Goal: Task Accomplishment & Management: Complete application form

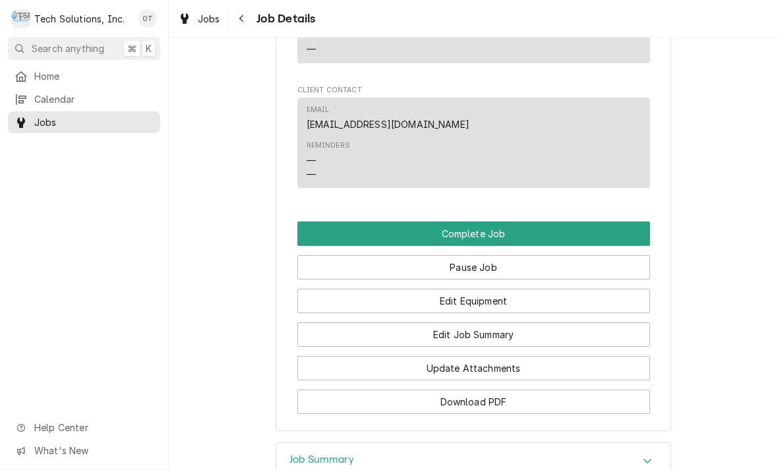
scroll to position [1051, 0]
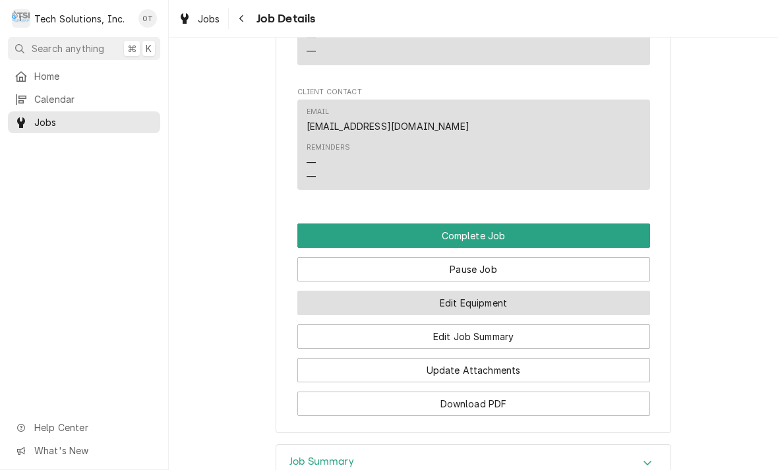
click at [484, 312] on button "Edit Equipment" at bounding box center [473, 303] width 353 height 24
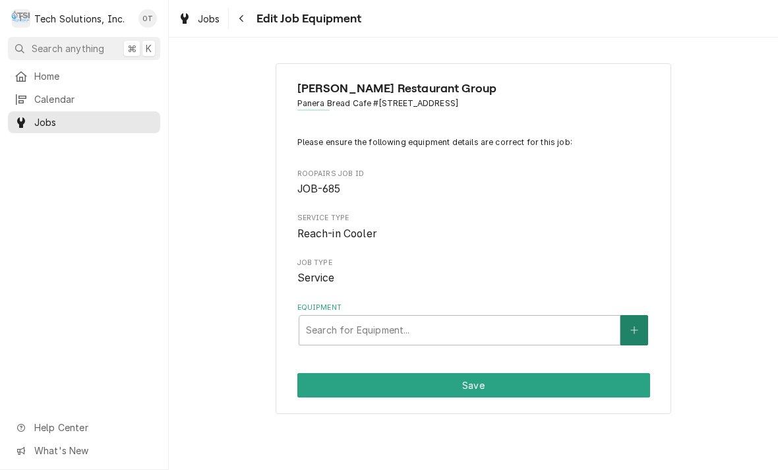
click at [634, 326] on icon "Create New Equipment" at bounding box center [634, 330] width 8 height 9
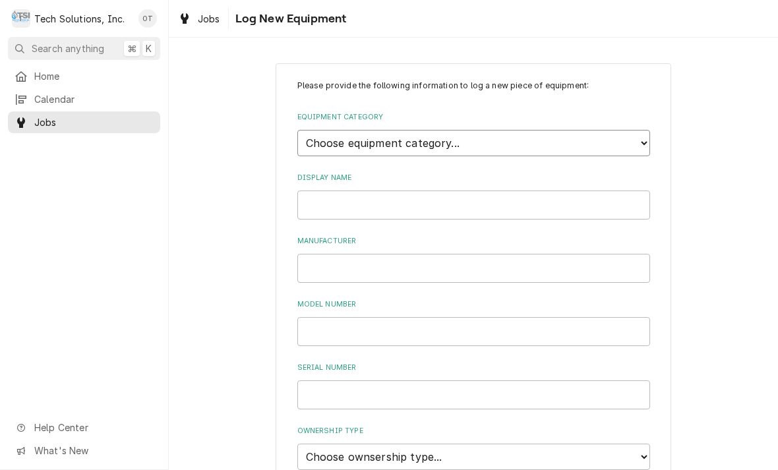
click at [646, 134] on select "Choose equipment category... Cooking Equipment Fryers Ice Machines Ovens and Ra…" at bounding box center [473, 143] width 353 height 26
select select "8"
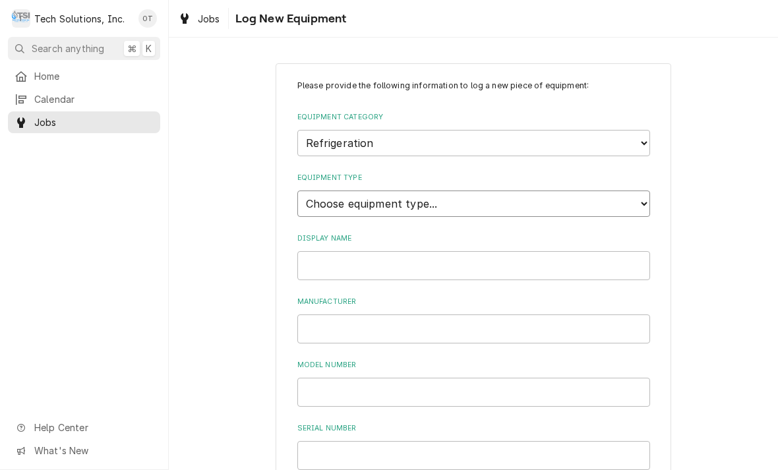
click at [645, 190] on select "Choose equipment type... Bar Refrigeration Blast Chiller Chef Base Freezer Chef…" at bounding box center [473, 203] width 353 height 26
select select "71"
click at [341, 251] on input "Display Name" at bounding box center [473, 265] width 353 height 29
type input "Cream cheese cooler"
click at [333, 314] on input "Manufacturer" at bounding box center [473, 328] width 353 height 29
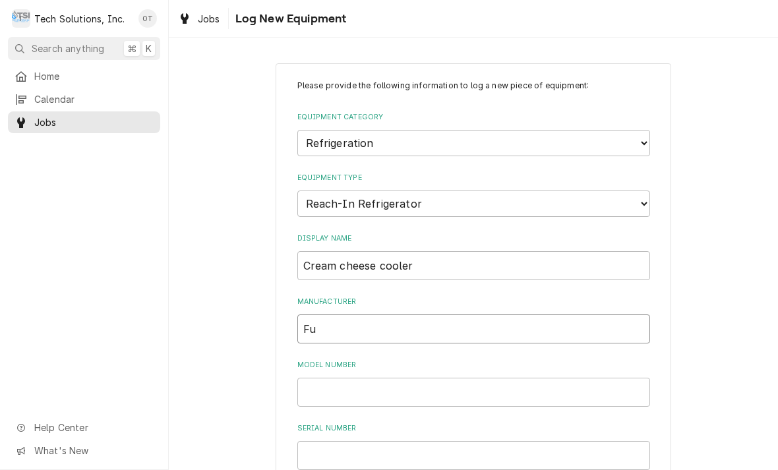
type input "F"
type input "RANDELL"
click at [334, 378] on input "Model Number" at bounding box center [473, 392] width 353 height 29
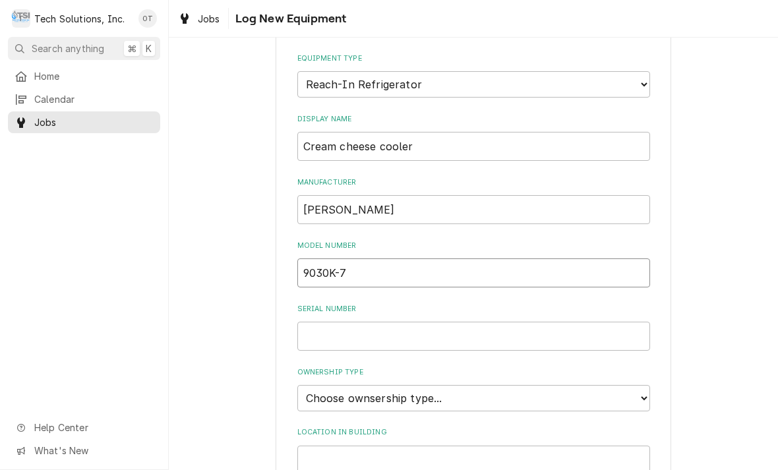
scroll to position [139, 0]
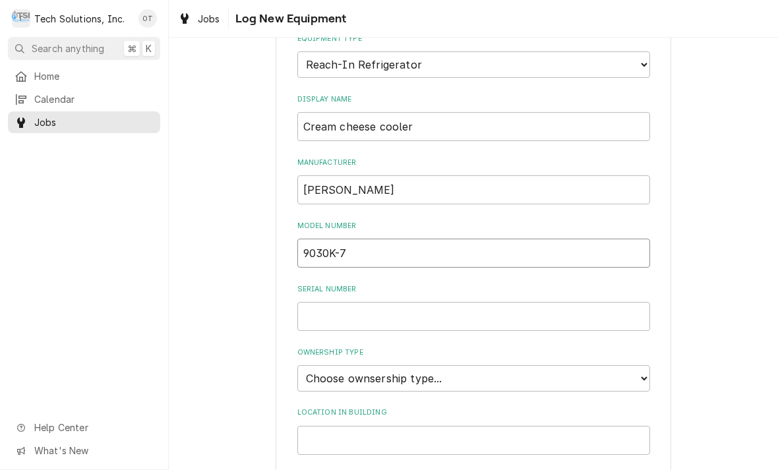
type input "9030K-7"
click at [338, 302] on input "Serial Number" at bounding box center [473, 316] width 353 height 29
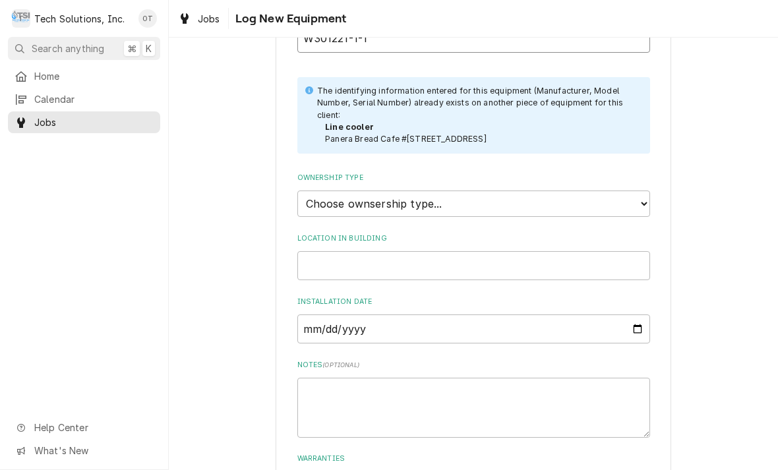
scroll to position [427, 0]
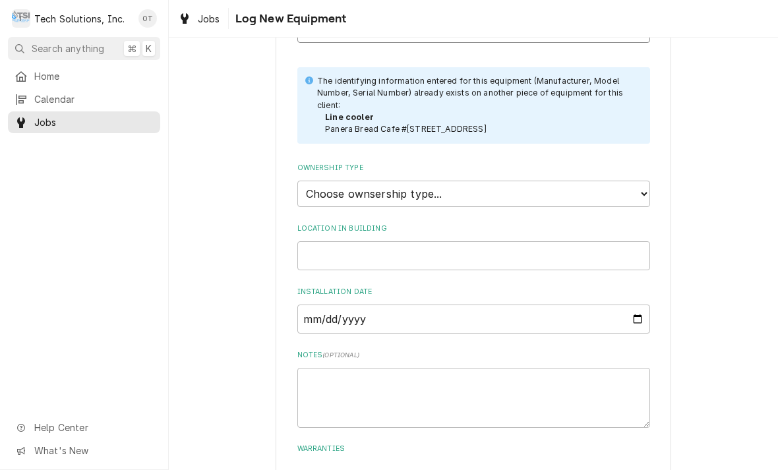
type input "W301221-1-1"
click at [637, 181] on select "Choose ownsership type... Unknown Owned Leased Rented" at bounding box center [473, 194] width 353 height 26
select select "1"
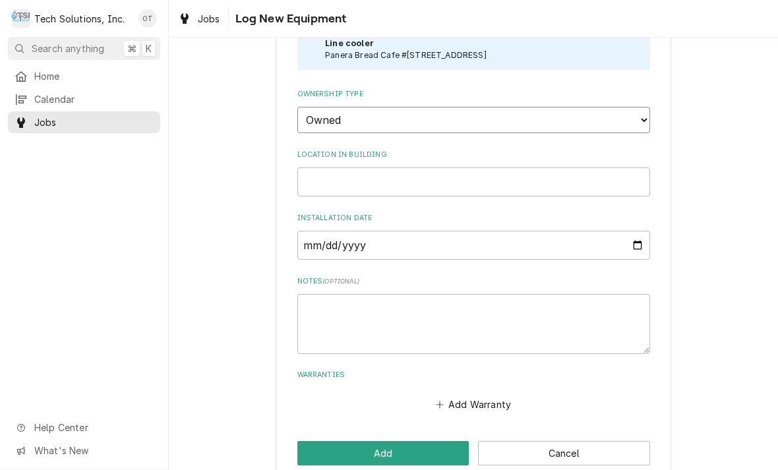
scroll to position [499, 0]
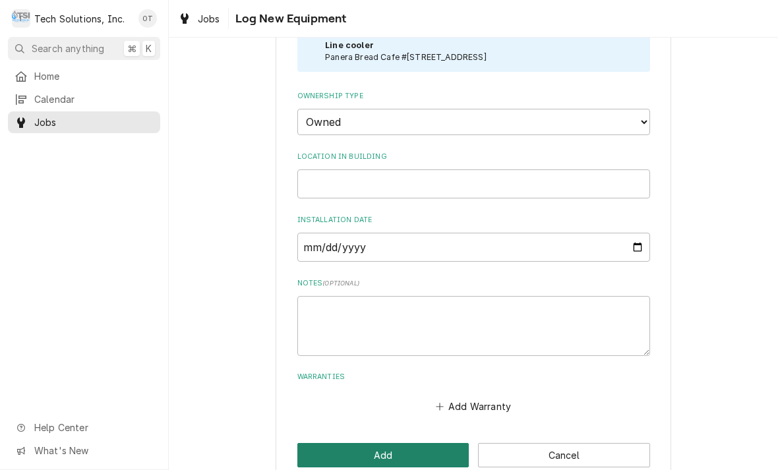
click at [395, 443] on button "Add" at bounding box center [383, 455] width 172 height 24
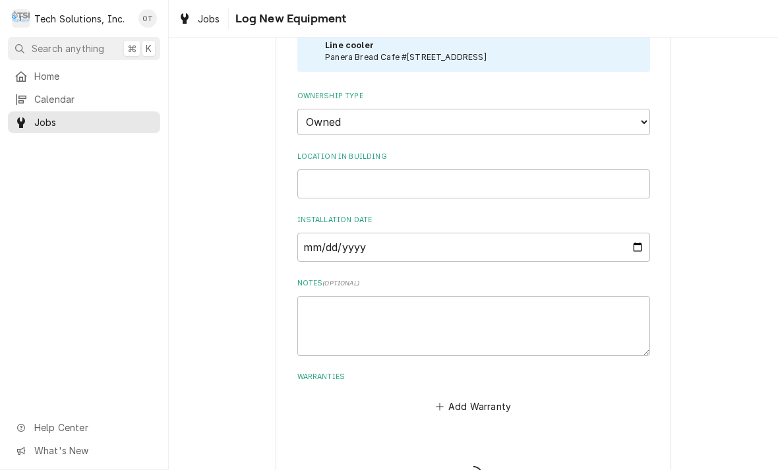
scroll to position [368, 0]
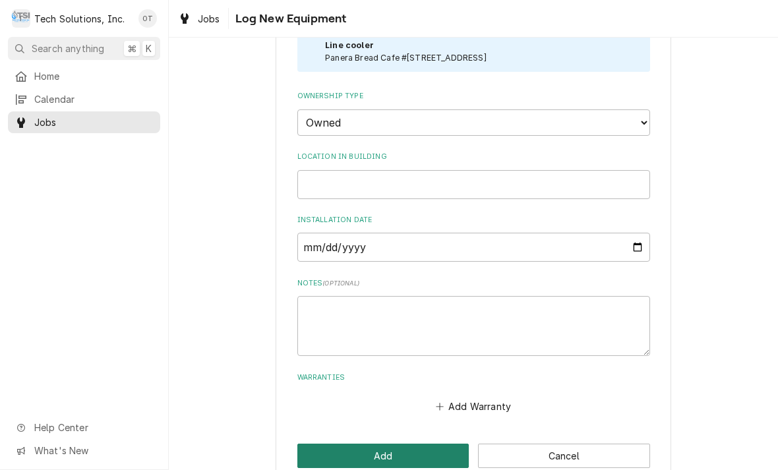
click at [414, 444] on button "Add" at bounding box center [383, 456] width 172 height 24
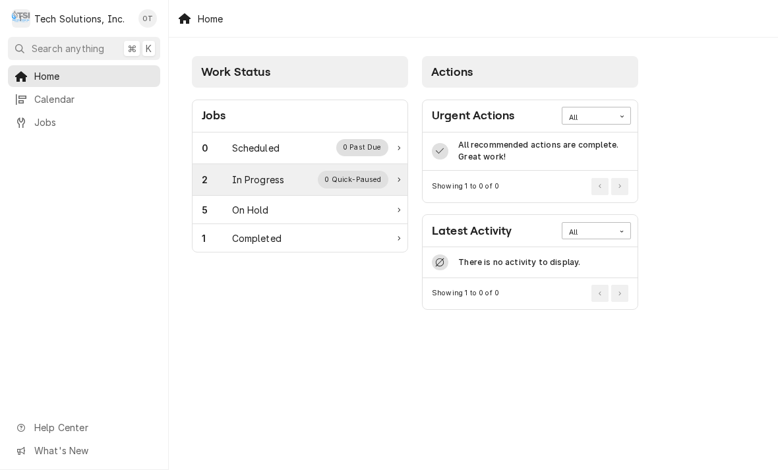
click at [382, 185] on div "0 Quick-Paused" at bounding box center [353, 179] width 71 height 17
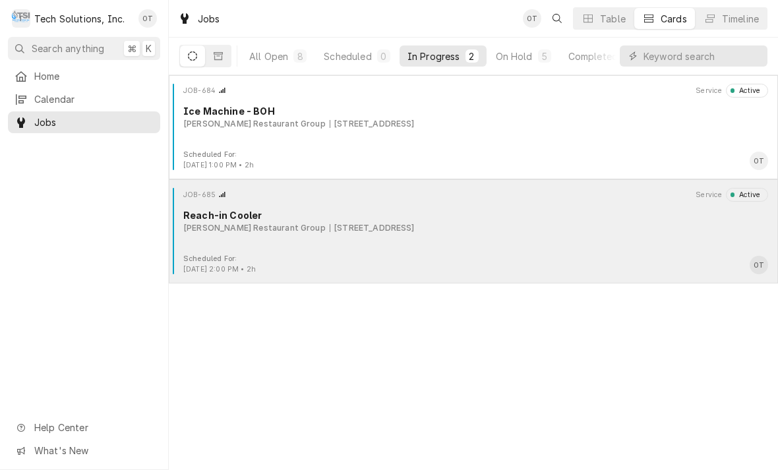
click at [405, 235] on div "JOB-685 Service Active Reach-in Cooler Flynn Restaurant Group 65 Liberty Square…" at bounding box center [473, 221] width 598 height 66
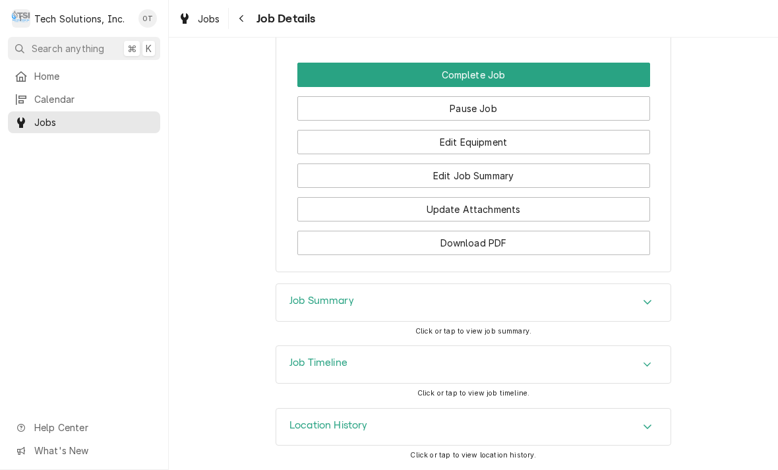
scroll to position [1225, 0]
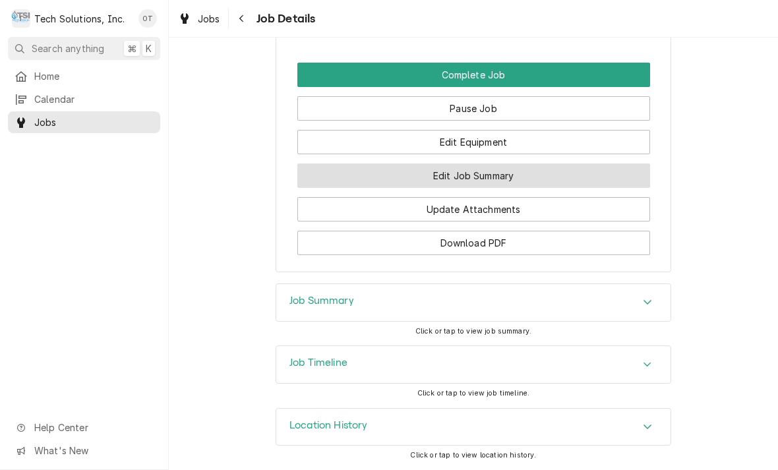
click at [494, 177] on button "Edit Job Summary" at bounding box center [473, 175] width 353 height 24
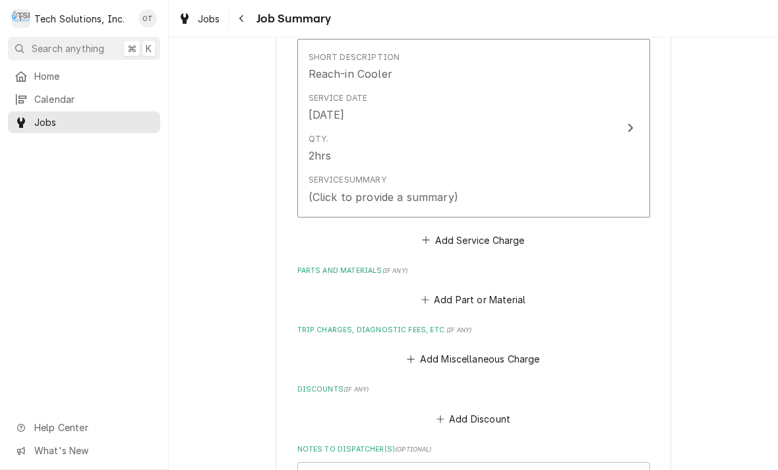
scroll to position [339, 0]
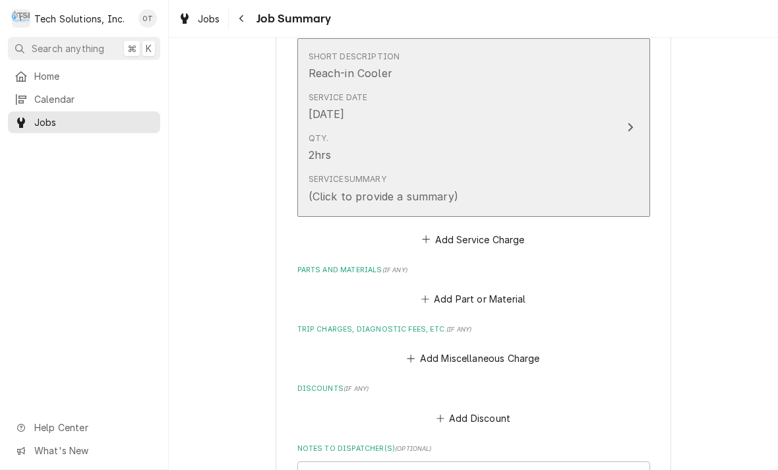
click at [502, 192] on div "Service Summary (Click to provide a summary)" at bounding box center [459, 188] width 303 height 41
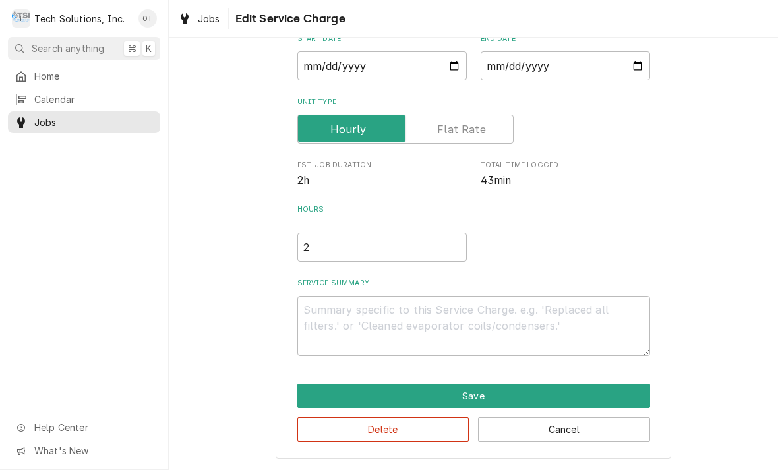
scroll to position [138, 0]
click at [332, 316] on textarea "Service Summary" at bounding box center [473, 326] width 353 height 60
type textarea "x"
type textarea "C"
type textarea "x"
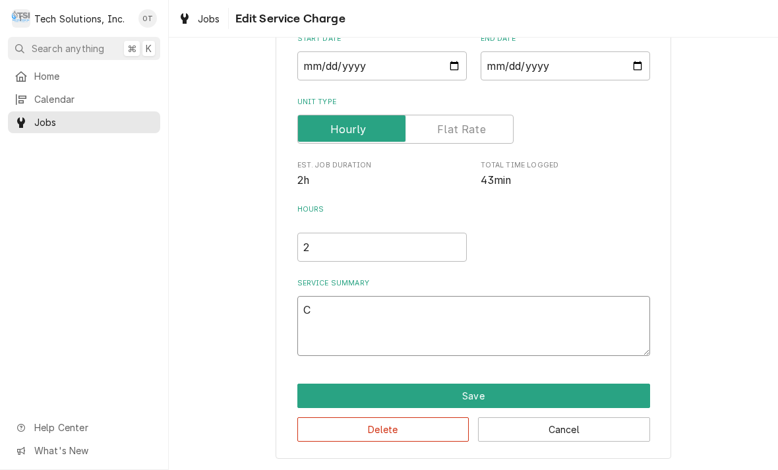
type textarea "Cre"
type textarea "x"
type textarea "Cream"
type textarea "x"
type textarea "Cream cheese"
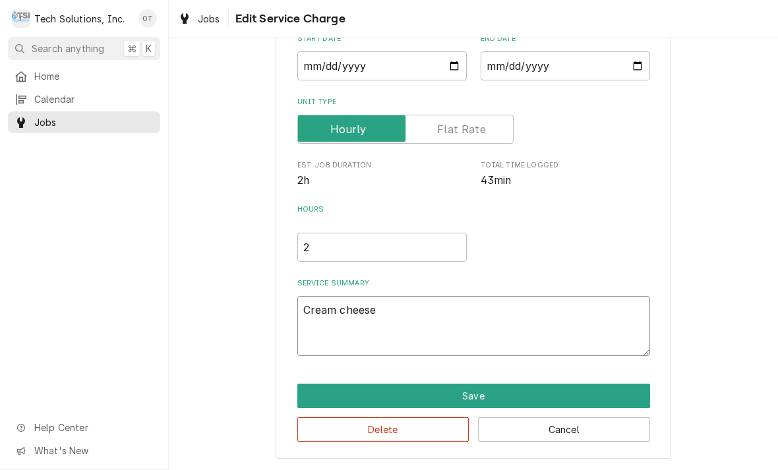
type textarea "x"
type textarea "Cream cheese cooler"
type textarea "x"
type textarea "Cream cheese cooler still leak"
type textarea "x"
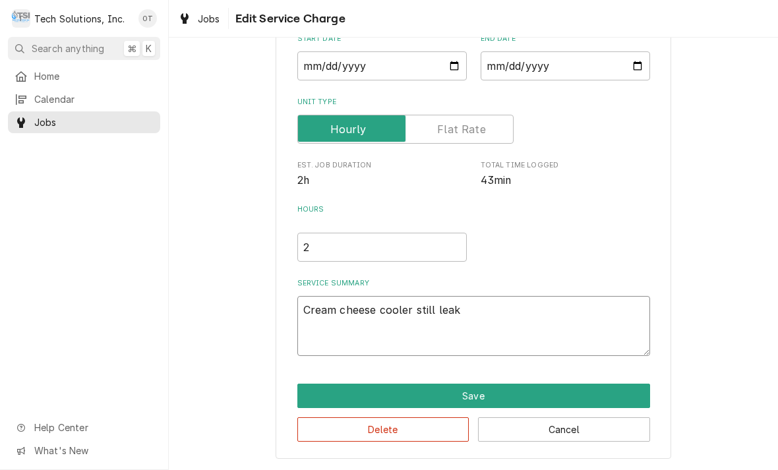
type textarea "Cream cheese cooler still leaking"
type textarea "x"
type textarea "Cream cheese cooler still leaking water"
type textarea "x"
type textarea "Cream"
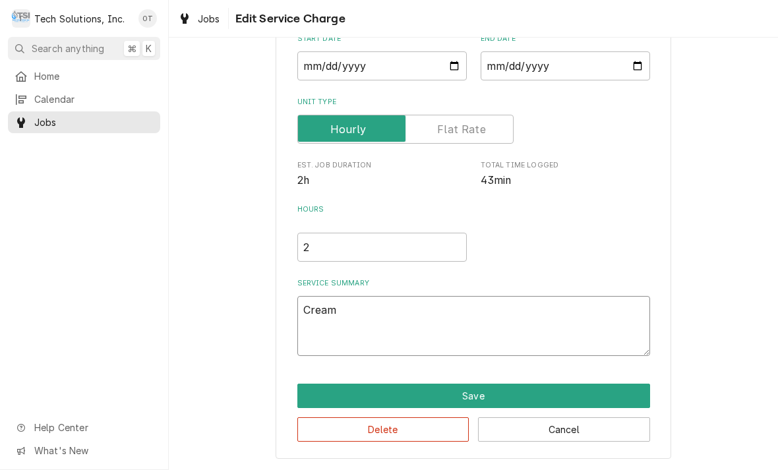
type textarea "x"
type textarea "Cream cheese cooler still leaking water"
type textarea "x"
type textarea "Cream cheese cooler still leaking water."
type textarea "x"
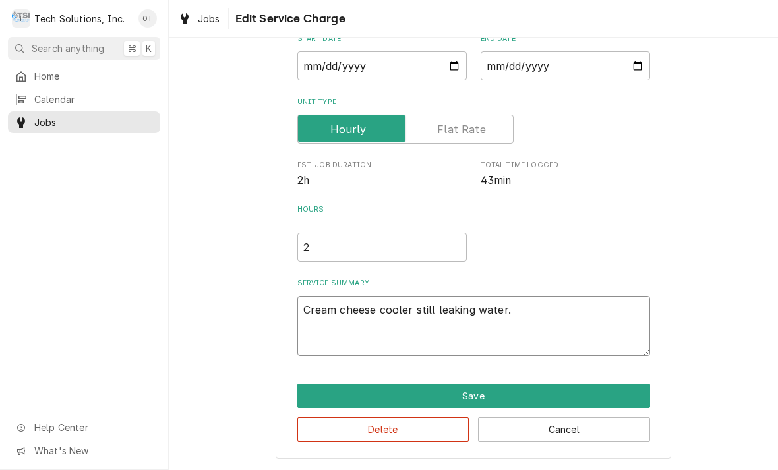
type textarea "Cream cheese cooler still leaking water."
type textarea "x"
type textarea "Cream cheese cooler still leaking water. T"
type textarea "x"
type textarea "Cream cheese cooler still leaking water. Tr"
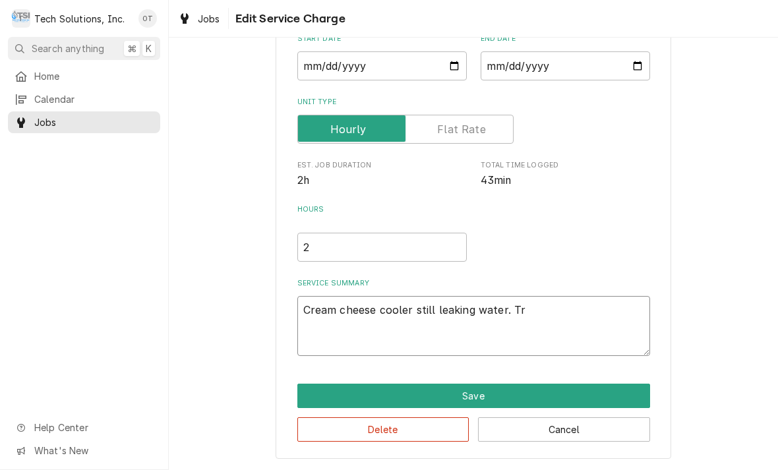
type textarea "x"
type textarea "Cream cheese cooler still leaking water. Trou"
type textarea "x"
type textarea "Cream cheese cooler still leaking water. Troubl"
type textarea "x"
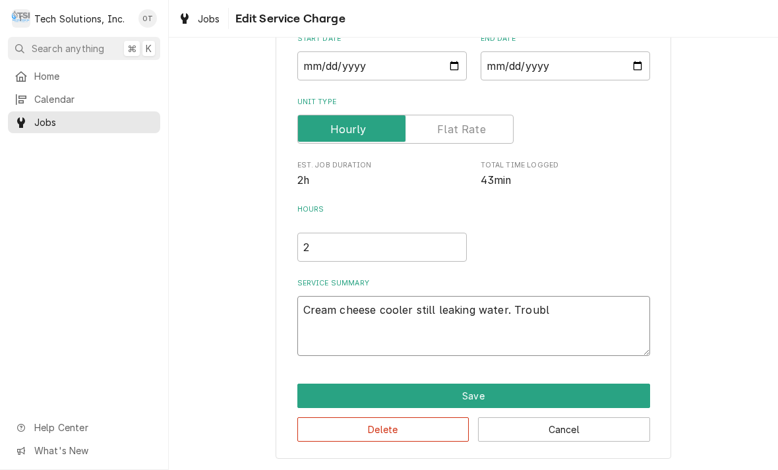
type textarea "Cream cheese cooler still leaking water. Trouble"
type textarea "x"
type textarea "Cream cheese cooler still leaking water. Troubleshoot unit"
type textarea "x"
type textarea "Cream cheese cooler still leaking water. Troubleshoot unit."
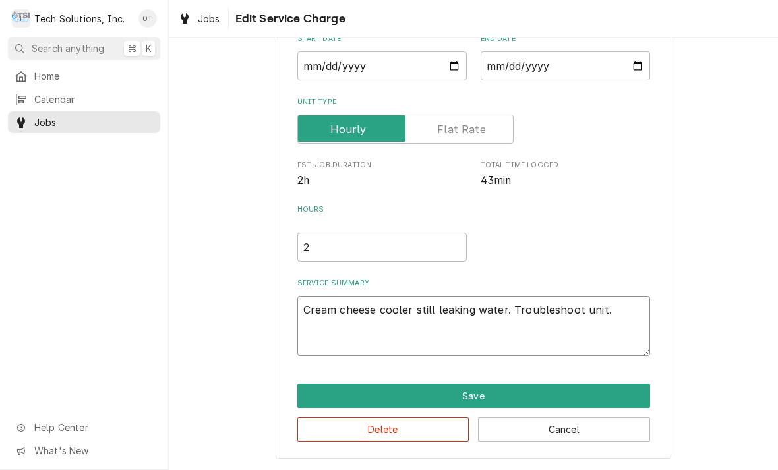
type textarea "x"
type textarea "Cream cheese cooler still leaking water. Troubleshoot unit found."
type textarea "x"
type textarea "Cream cheese cooler still leaking water. Troubleshoot unit found little water"
type textarea "x"
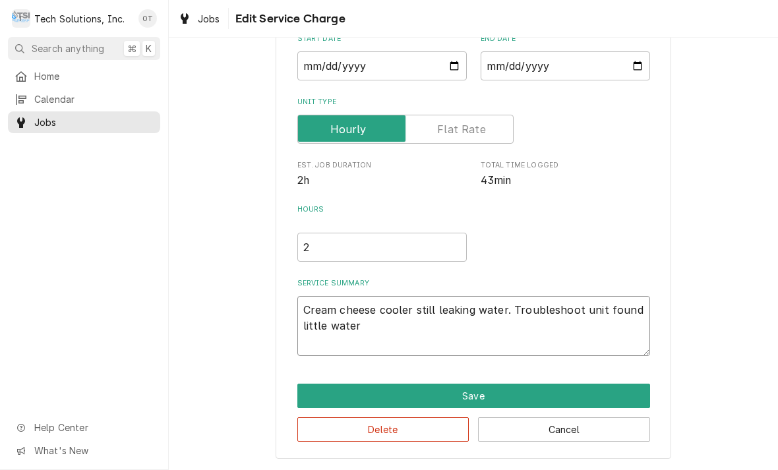
type textarea "Cream cheese cooler still leaking water. Troubleshoot unit found little water in"
type textarea "x"
type textarea "Cream cheese cooler still leaking water. Troubleshoot unit found little water i…"
type textarea "x"
type textarea "Cream cheese cooler still leaking water. Troubleshoot unit found little water i…"
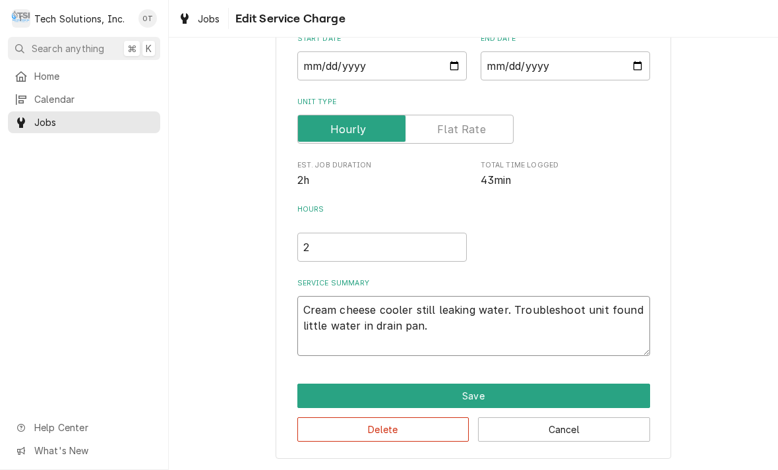
type textarea "x"
type textarea "Cream cheese cooler still leaking water. Troubleshoot unit found little water i…"
type textarea "x"
type textarea "Cream cheese cooler still leaking water. Troubleshoot unit found little water i…"
type textarea "x"
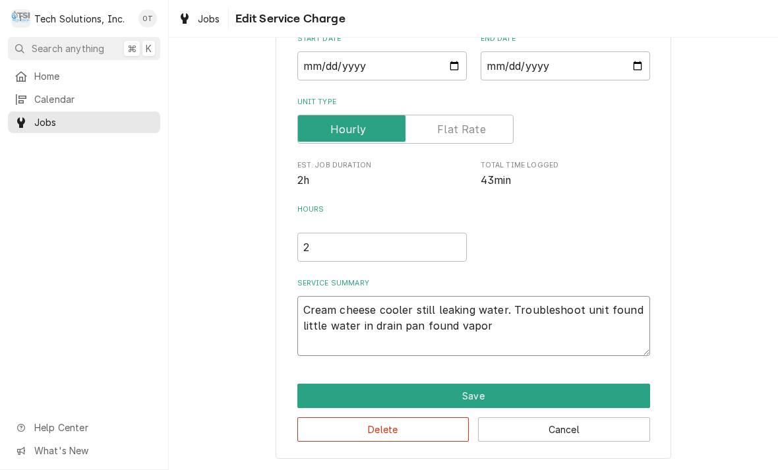
type textarea "Cream cheese cooler still leaking water. Troubleshoot unit found little water i…"
type textarea "x"
type textarea "Cream cheese cooler still leaking water. Troubleshoot unit found little water i…"
type textarea "x"
type textarea "Cream cheese cooler still leaking water. Troubleshoot unit found little water i…"
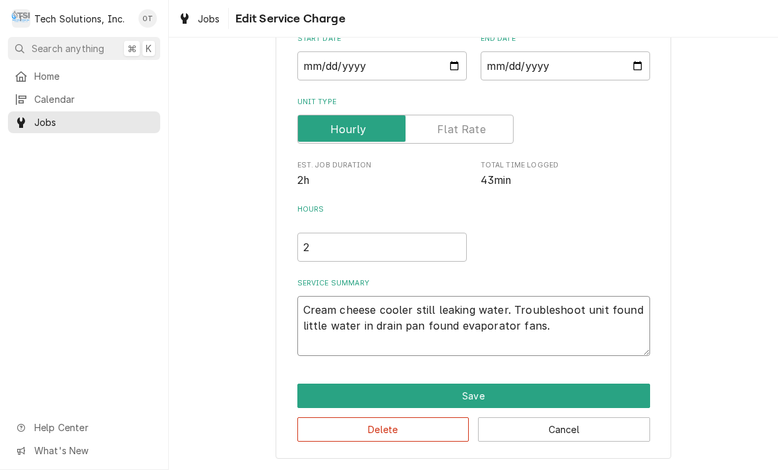
type textarea "x"
type textarea "Cream cheese cooler still leaking water. Troubleshoot unit found little water i…"
type textarea "x"
type textarea "Cream cheese cooler still leaking water. Troubleshoot unit found little water i…"
type textarea "x"
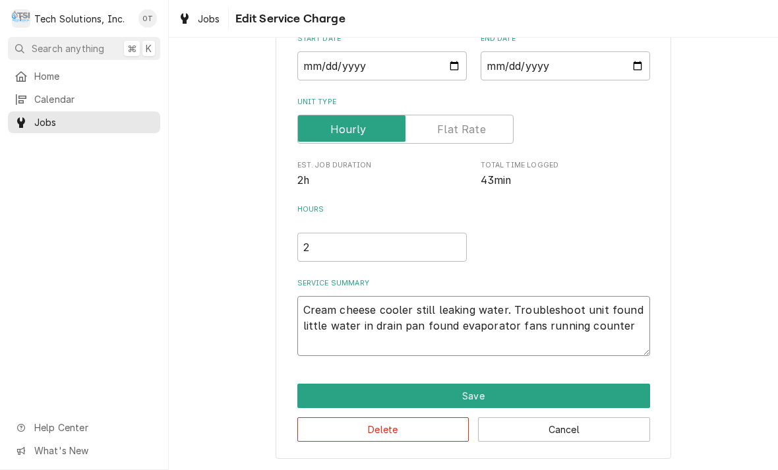
type textarea "Cream cheese cooler still leaking water. Troubleshoot unit found little water i…"
type textarea "x"
type textarea "Cream cheese cooler still leaking water. Troubleshoot unit found little water i…"
type textarea "x"
type textarea "Cream cheese cooler still leaking water. Troubleshoot unit found little water i…"
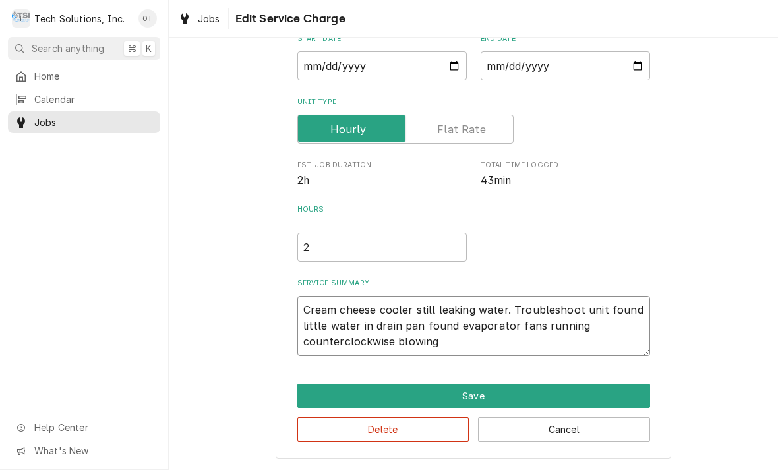
type textarea "x"
type textarea "Cream cheese cooler still leaking water. Troubleshoot unit found little water i…"
type textarea "x"
type textarea "Cream cheese cooler still leaking water. Troubleshoot unit found little water i…"
type textarea "x"
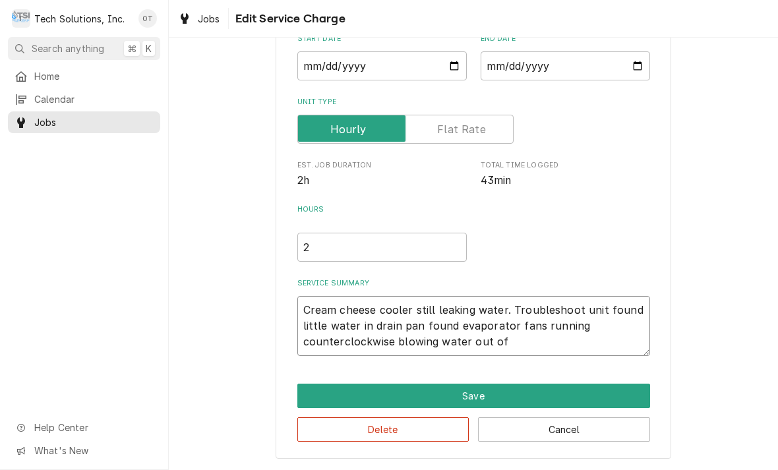
type textarea "Cream cheese cooler still leaking water. Troubleshoot unit found little water i…"
type textarea "x"
type textarea "Cream cheese cooler still leaking water. Troubleshoot unit found little water i…"
type textarea "x"
type textarea "Cream cheese cooler still leaking water. Troubleshoot unit found little water i…"
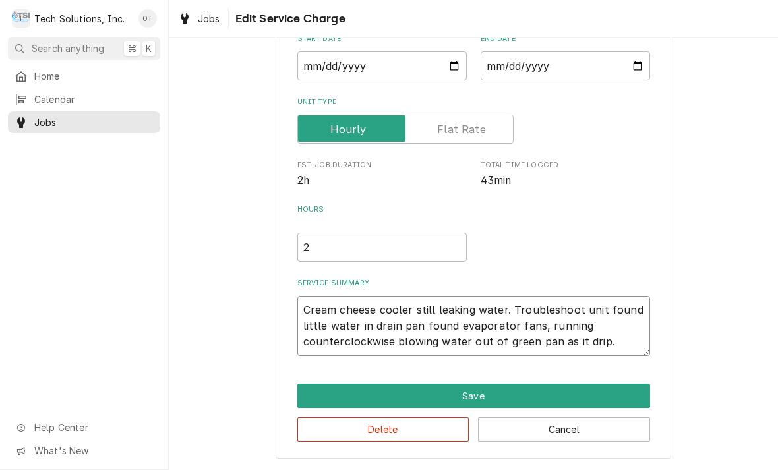
type textarea "x"
type textarea "Cream cheese cooler still leaking water. Troubleshoot unit found little water i…"
click at [534, 342] on textarea "Cream cheese cooler still leaking water. Troubleshoot unit found little water i…" at bounding box center [473, 326] width 353 height 60
type textarea "x"
type textarea "Cream cheese cooler still leaking water. Troubleshoot unit found little water i…"
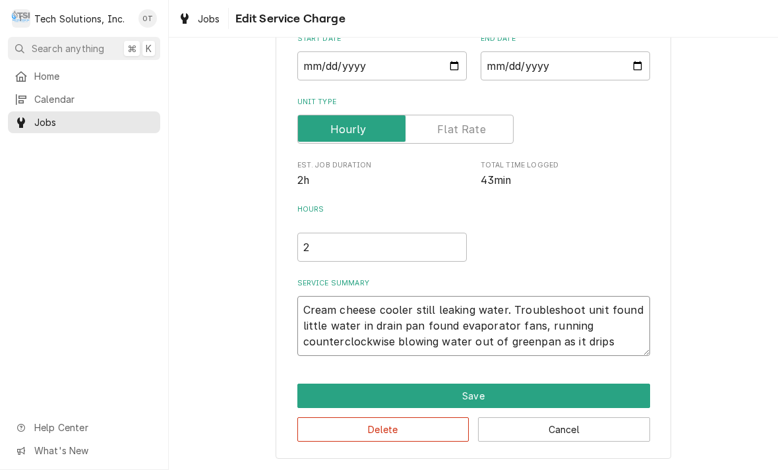
type textarea "x"
type textarea "Cream cheese cooler still leaking water. Troubleshoot unit found little water i…"
type textarea "x"
type textarea "Cream cheese cooler still leaking water. Troubleshoot unit found little water i…"
type textarea "x"
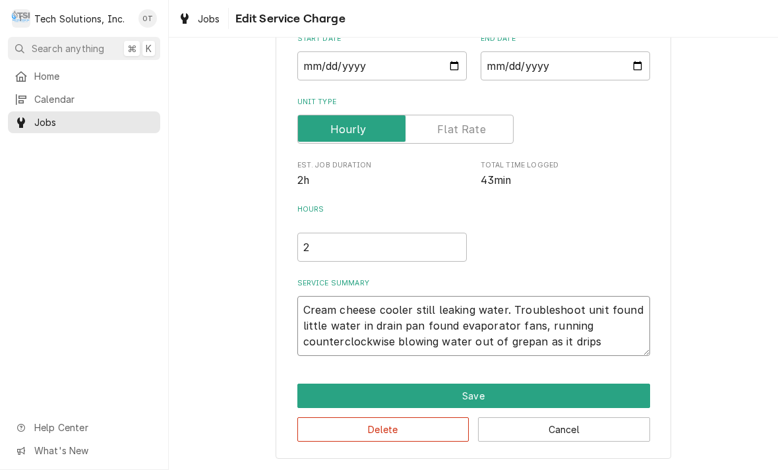
type textarea "Cream cheese cooler still leaking water. Troubleshoot unit found little water i…"
type textarea "x"
type textarea "Cream cheese cooler still leaking water. Troubleshoot unit found little water i…"
type textarea "x"
type textarea "Cream cheese cooler still leaking water. Troubleshoot unit found little water i…"
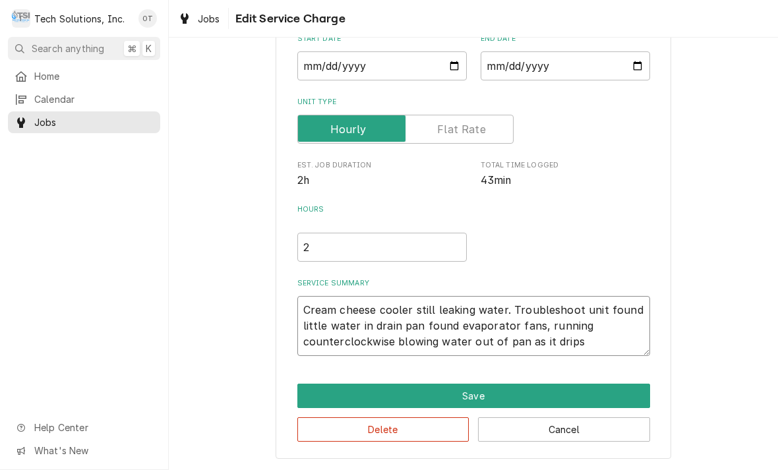
type textarea "x"
type textarea "Cream cheese cooler still leaking water. Troubleshoot unit found little water i…"
type textarea "x"
type textarea "Cream cheese cooler still leaking water. Troubleshoot unit found little water i…"
type textarea "x"
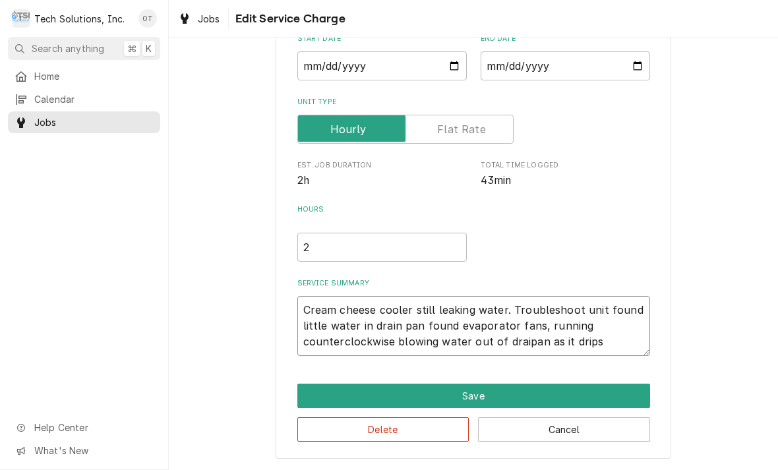
type textarea "Cream cheese cooler still leaking water. Troubleshoot unit found little water i…"
type textarea "x"
type textarea "Cream cheese cooler still leaking water. Troubleshoot unit found little water i…"
click at [623, 341] on textarea "Cream cheese cooler still leaking water. Troubleshoot unit found little water i…" at bounding box center [473, 326] width 353 height 60
type textarea "x"
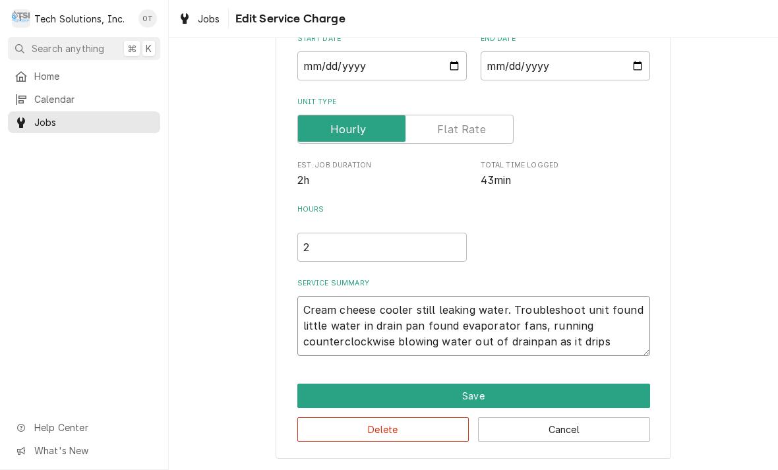
type textarea "Cream cheese cooler still leaking water. Troubleshoot unit found little water i…"
type textarea "x"
type textarea "Cream cheese cooler still leaking water. Troubleshoot unit found little water i…"
type textarea "x"
type textarea "Cream cheese cooler still leaking water. Troubleshoot unit found little water i…"
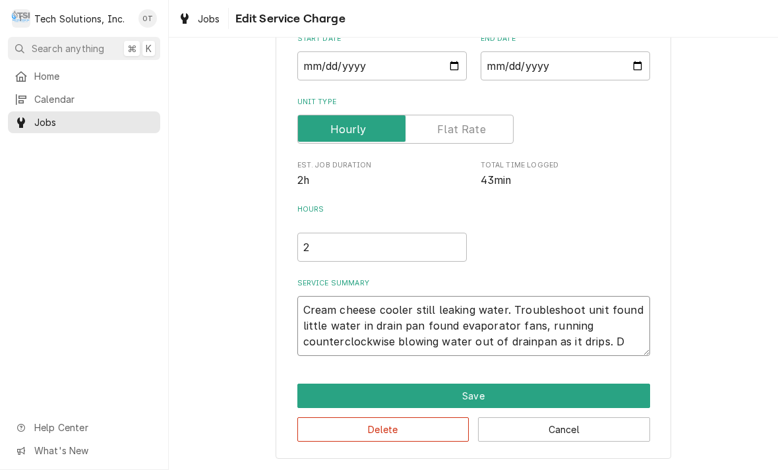
type textarea "x"
type textarea "Cream cheese cooler still leaking water. Troubleshoot unit found little water i…"
type textarea "x"
type textarea "Cream cheese cooler still leaking water. Troubleshoot unit found little water i…"
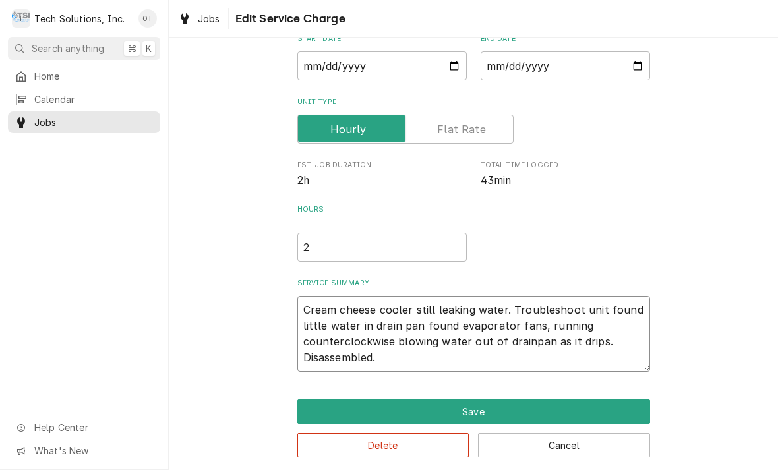
type textarea "x"
type textarea "Cream cheese cooler still leaking water. Troubleshoot unit found little water i…"
type textarea "x"
type textarea "Cream cheese cooler still leaking water. Troubleshoot unit found little water i…"
type textarea "x"
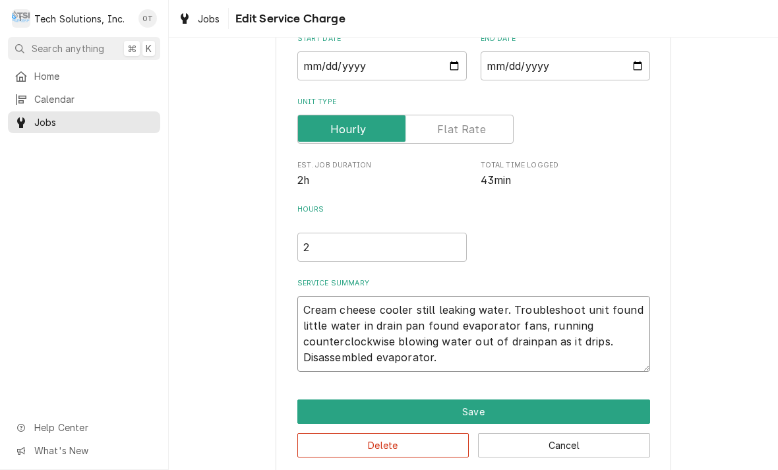
type textarea "Cream cheese cooler still leaking water. Troubleshoot unit found little water i…"
type textarea "x"
type textarea "Cream cheese cooler still leaking water. Troubleshoot unit found little water i…"
type textarea "x"
type textarea "Cream cheese cooler still leaking water. Troubleshoot unit found little water i…"
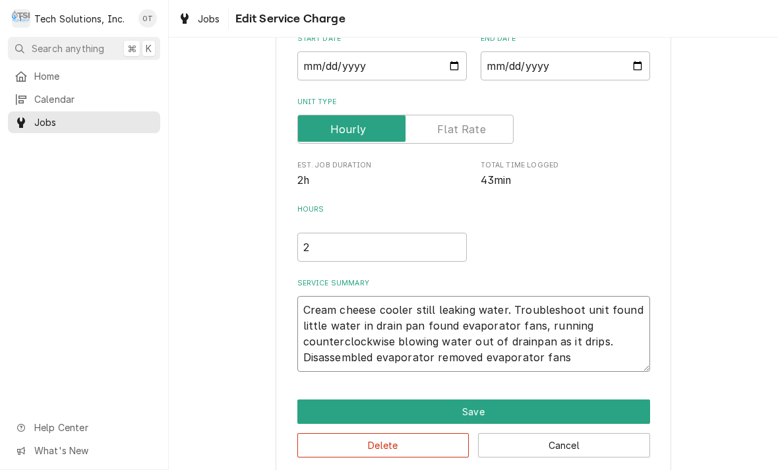
type textarea "x"
type textarea "Cream cheese cooler still leaking water. Troubleshoot unit found little water i…"
type textarea "x"
type textarea "Cream cheese cooler still leaking water. Troubleshoot unit found little water i…"
type textarea "x"
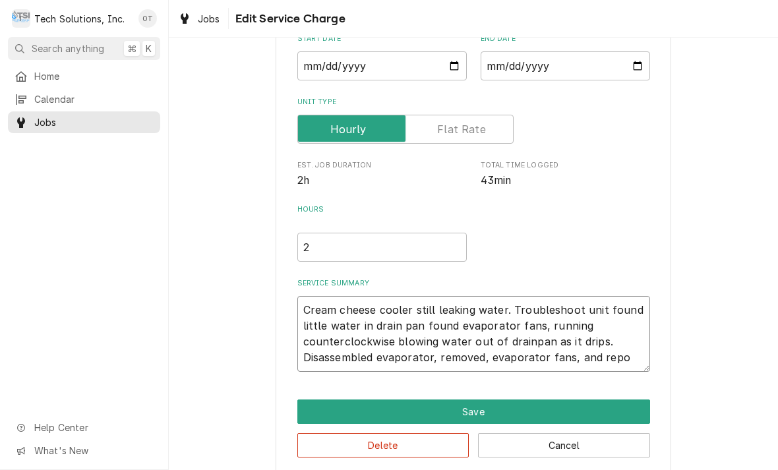
type textarea "Cream cheese cooler still leaking water. Troubleshoot unit found little water i…"
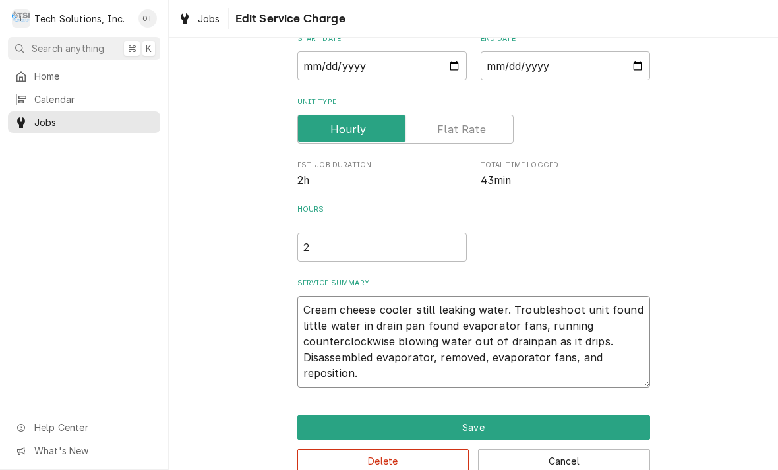
type textarea "x"
type textarea "Cream cheese cooler still leaking water. Troubleshoot unit found little water i…"
type textarea "x"
type textarea "Cream cheese cooler still leaking water. Troubleshoot unit found little water i…"
type textarea "x"
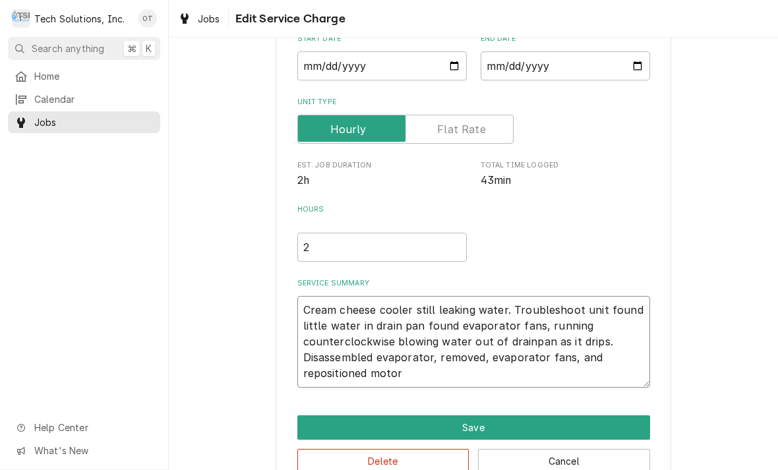
type textarea "Cream cheese cooler still leaking water. Troubleshoot unit found little water i…"
type textarea "x"
type textarea "Cream cheese cooler still leaking water. Troubleshoot unit found little water i…"
type textarea "x"
type textarea "Cream cheese cooler still leaking water. Troubleshoot unit found little water i…"
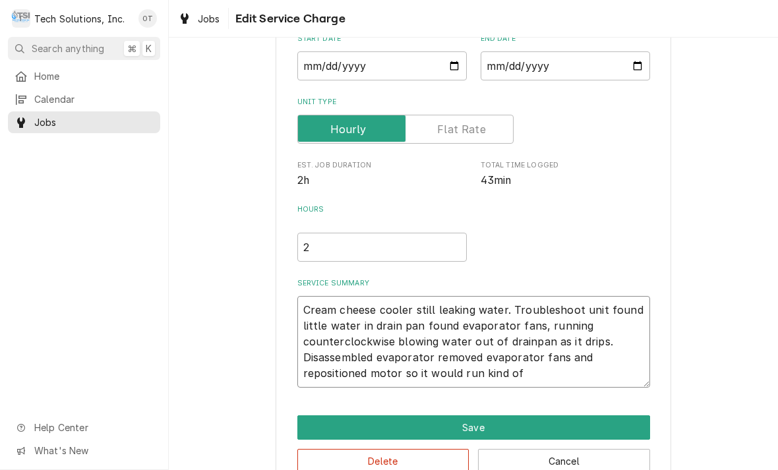
type textarea "x"
type textarea "Cream cheese cooler still leaking water. Troubleshoot unit found little water i…"
type textarea "x"
type textarea "Cream cheese cooler still leaking water. Troubleshoot unit found little water i…"
type textarea "x"
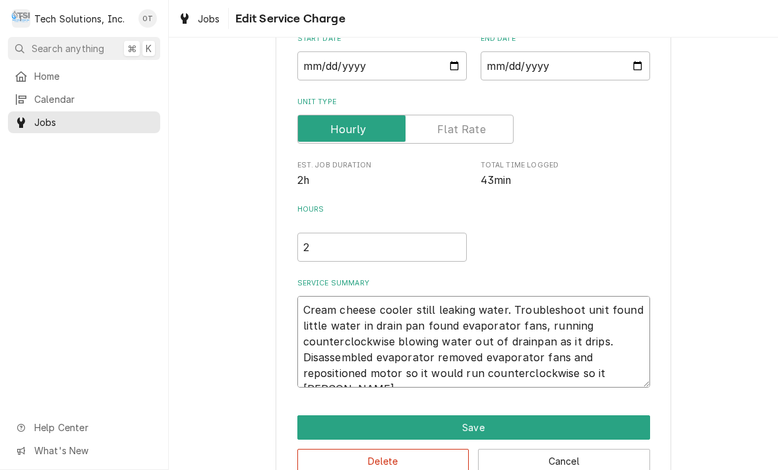
type textarea "Cream cheese cooler still leaking water. Troubleshoot unit found little water i…"
type textarea "x"
type textarea "Cream cheese cooler still leaking water. Troubleshoot unit found little water i…"
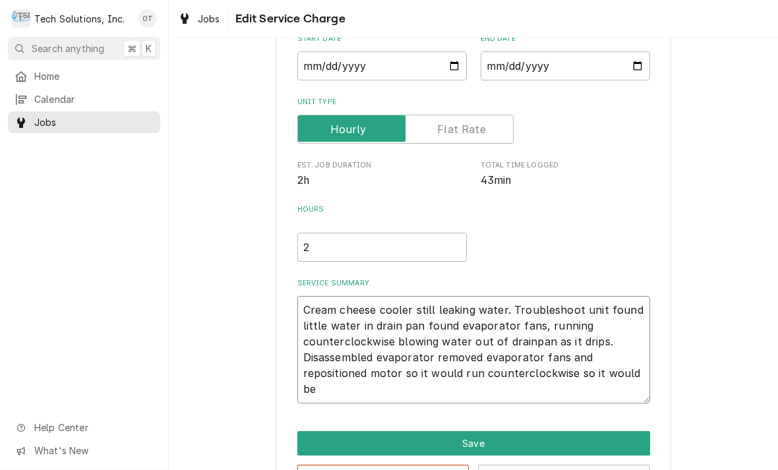
type textarea "x"
type textarea "Cream cheese cooler still leaking water. Troubleshoot unit found little water i…"
type textarea "x"
type textarea "Cream cheese cooler still leaking water. Troubleshoot unit found little water i…"
type textarea "x"
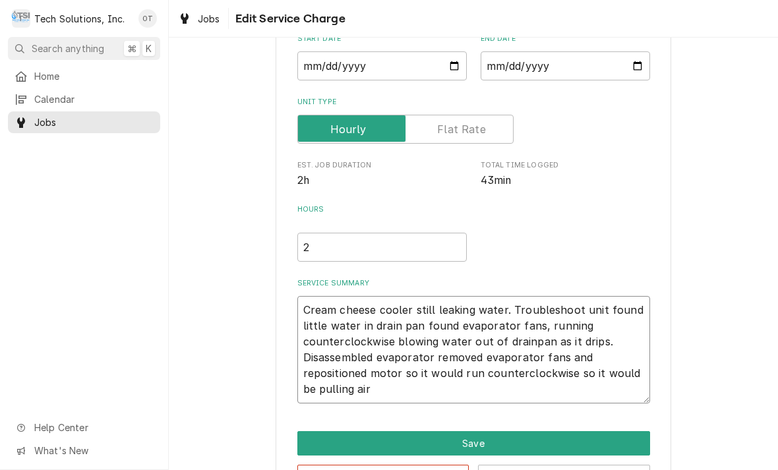
type textarea "Cream cheese cooler still leaking water. Troubleshoot unit found little water i…"
type textarea "x"
type textarea "Cream cheese cooler still leaking water. Troubleshoot unit found little water i…"
type textarea "x"
type textarea "Cream cheese cooler still leaking water. Troubleshoot unit found little water i…"
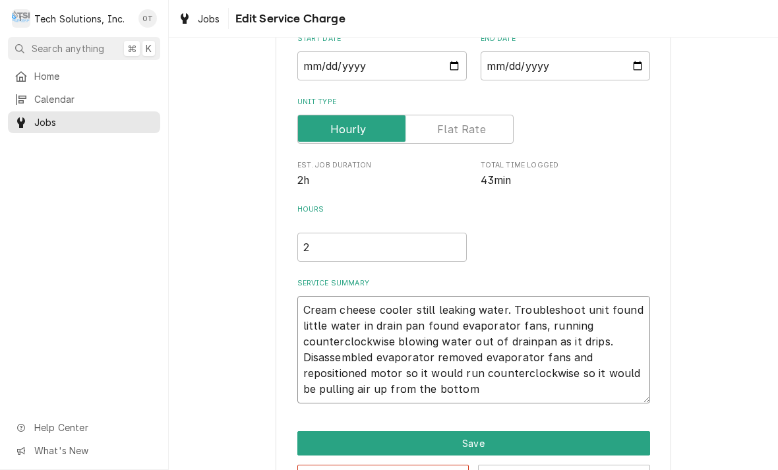
type textarea "x"
type textarea "Cream cheese cooler still leaking water. Troubleshoot unit found little water i…"
type textarea "x"
type textarea "Cream cheese cooler still leaking water. Troubleshoot unit found little water i…"
type textarea "x"
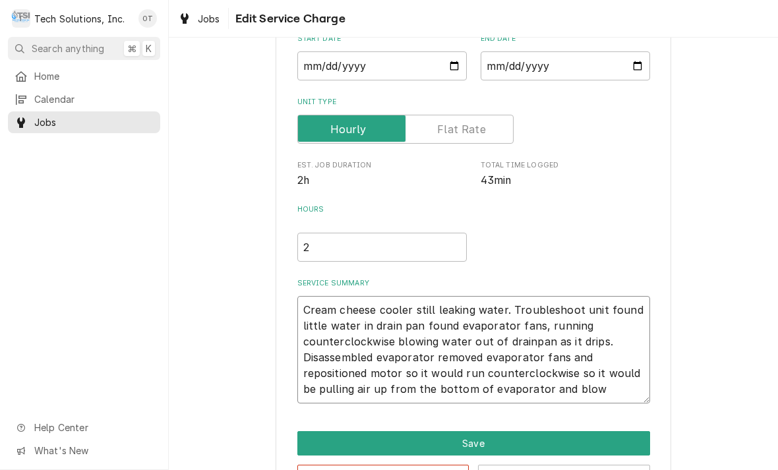
type textarea "Cream cheese cooler still leaking water. Troubleshoot unit found little water i…"
type textarea "x"
type textarea "Cream cheese cooler still leaking water. Troubleshoot unit found little water i…"
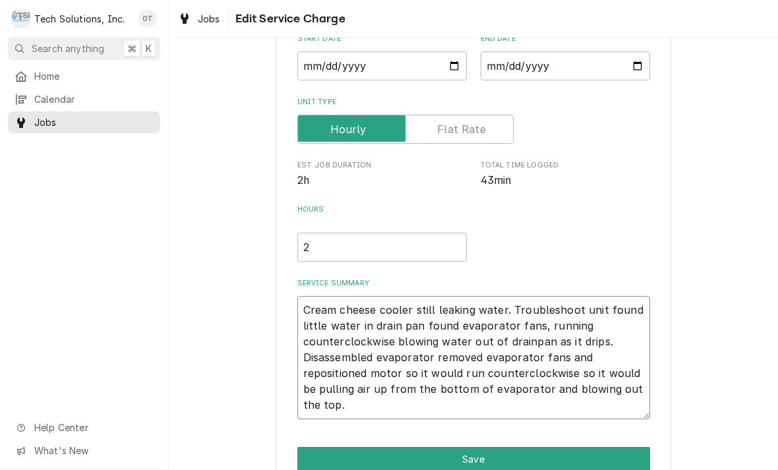
type textarea "x"
type textarea "Cream cheese cooler still leaking water. Troubleshoot unit found little water i…"
type textarea "x"
type textarea "Cream cheese cooler still leaking water. Troubleshoot unit found little water i…"
type textarea "x"
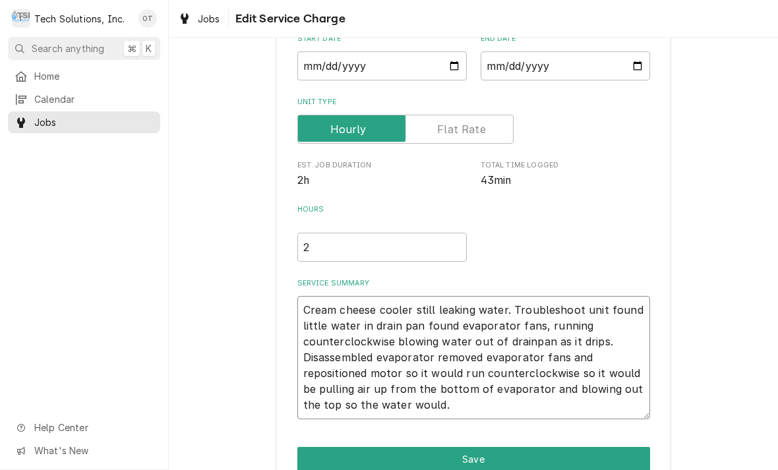
type textarea "Cream cheese cooler still leaking water. Troubleshoot unit found little water i…"
type textarea "x"
type textarea "Cream cheese cooler still leaking water. Troubleshoot unit found little water i…"
type textarea "x"
type textarea "Cream cheese cooler still leaking water. Troubleshoot unit found little water i…"
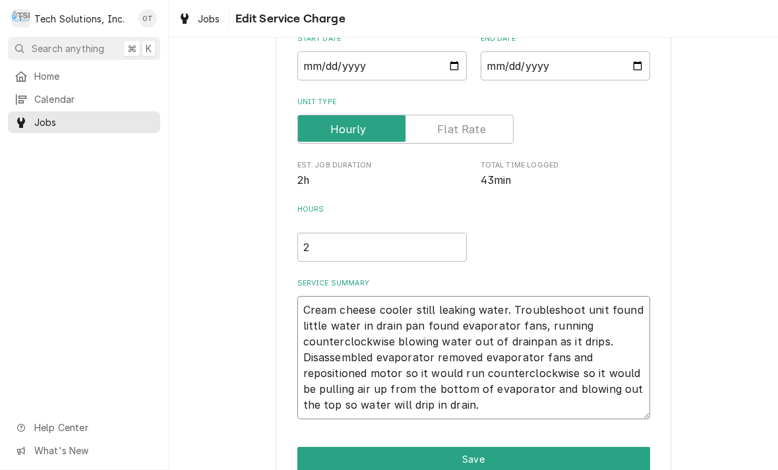
type textarea "x"
type textarea "Cream cheese cooler still leaking water. Troubleshoot unit found little water i…"
type textarea "x"
type textarea "Cream cheese cooler still leaking water. Troubleshoot unit found little water i…"
type textarea "x"
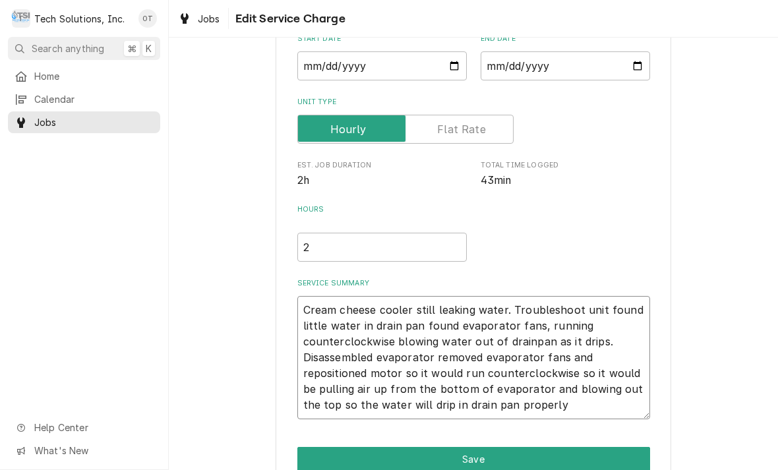
type textarea "Cream cheese cooler still leaking water. Troubleshoot unit found little water i…"
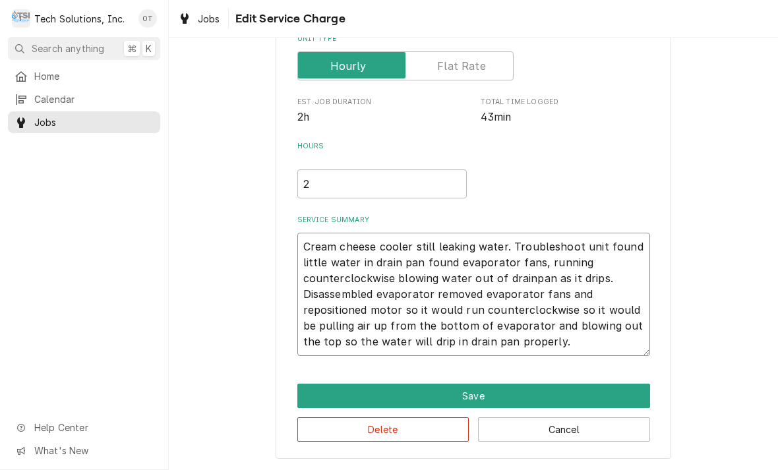
scroll to position [201, 0]
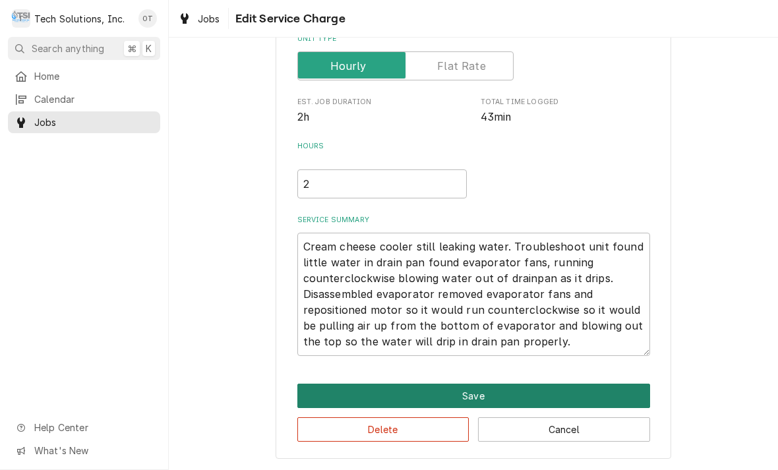
click at [488, 397] on button "Save" at bounding box center [473, 396] width 353 height 24
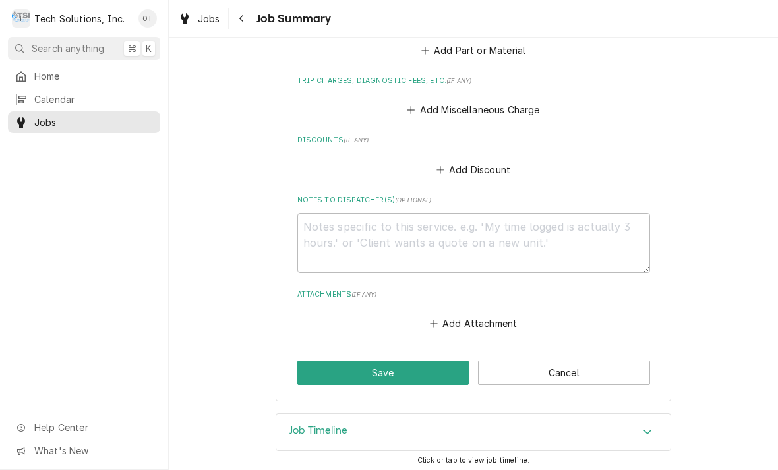
scroll to position [697, 0]
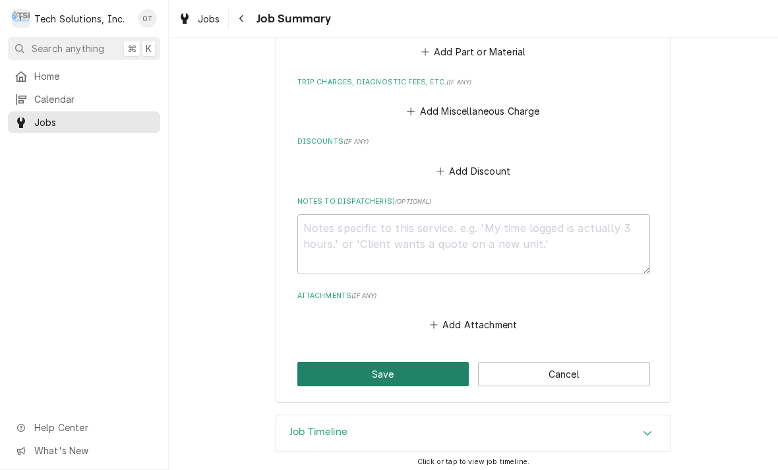
click at [367, 372] on button "Save" at bounding box center [383, 374] width 172 height 24
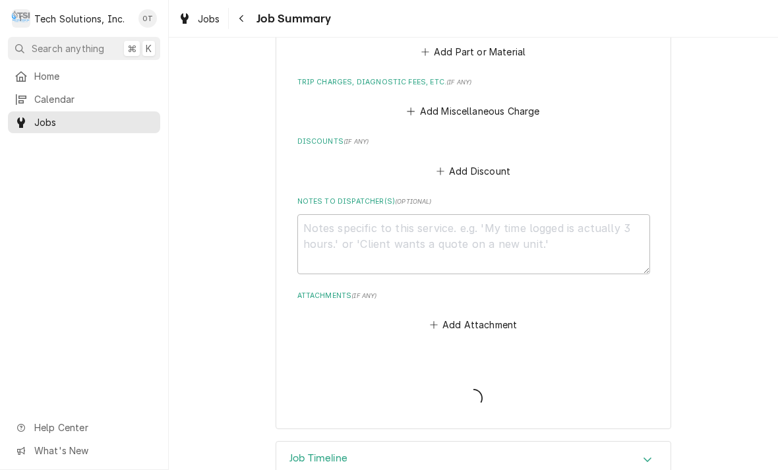
type textarea "x"
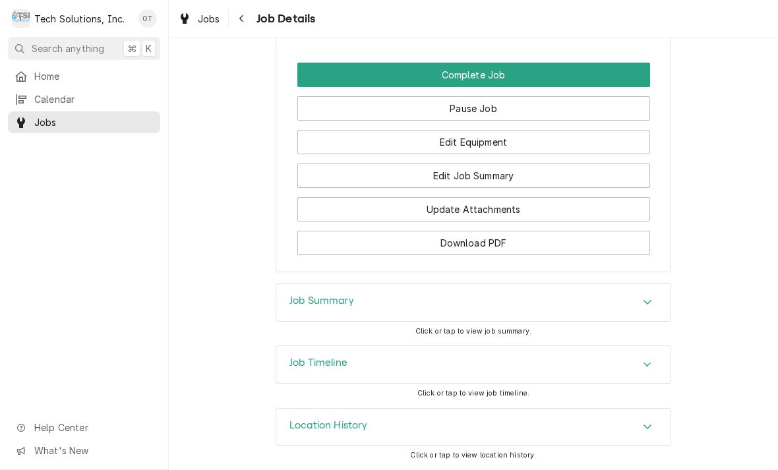
scroll to position [1382, 0]
click at [651, 428] on icon "Accordion Header" at bounding box center [647, 426] width 9 height 11
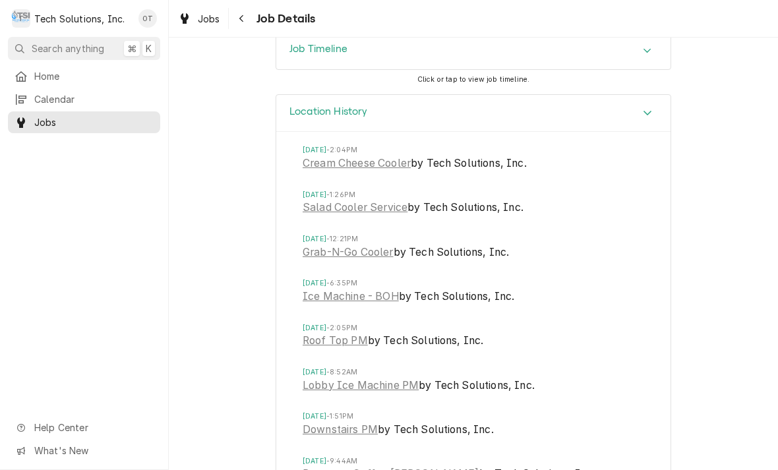
scroll to position [1678, 0]
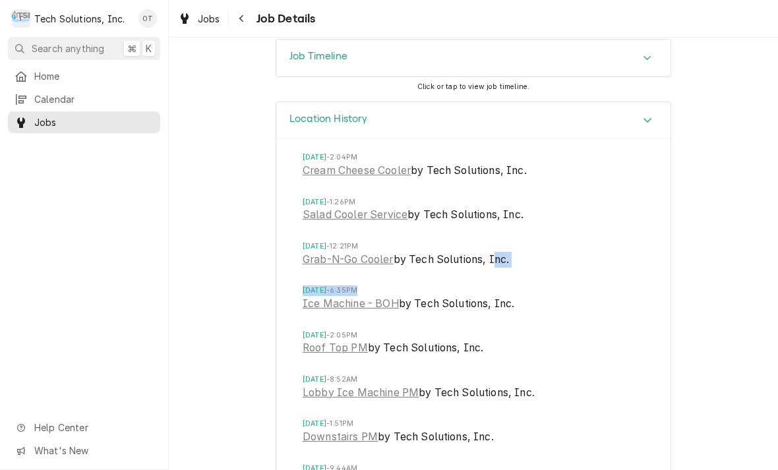
click at [397, 163] on span "[DATE] 2:04PM" at bounding box center [473, 157] width 341 height 11
click at [368, 176] on link "Cream Cheese Cooler" at bounding box center [357, 171] width 108 height 16
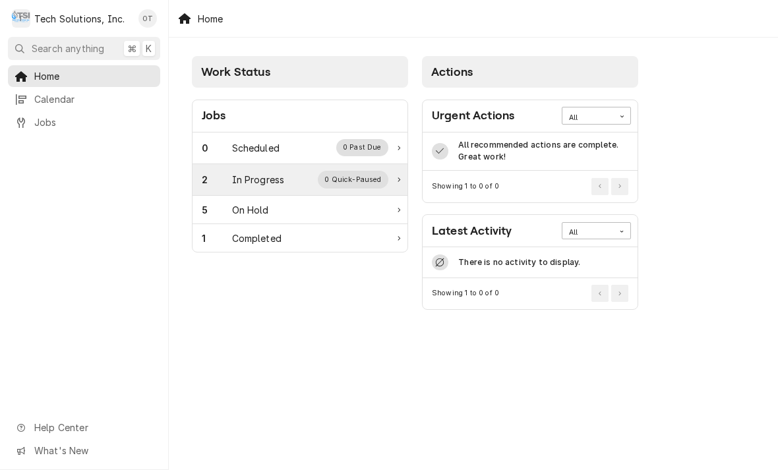
click at [368, 183] on div "0 Quick-Paused" at bounding box center [353, 179] width 71 height 17
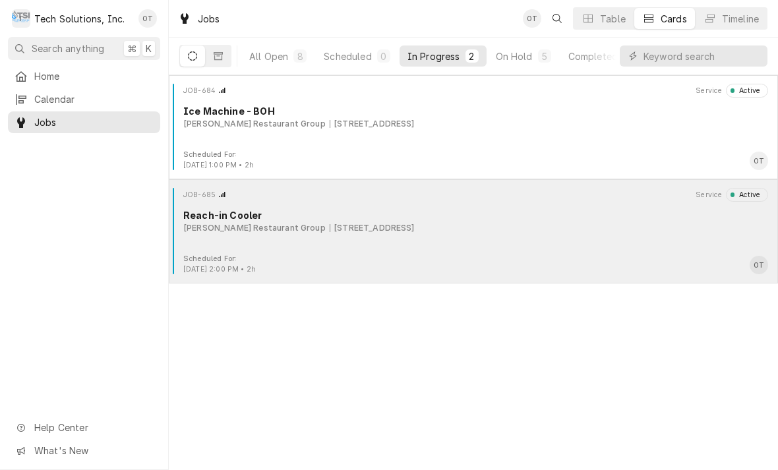
click at [407, 232] on div "65 Liberty Square, Hurricane, WV 25526" at bounding box center [372, 228] width 85 height 12
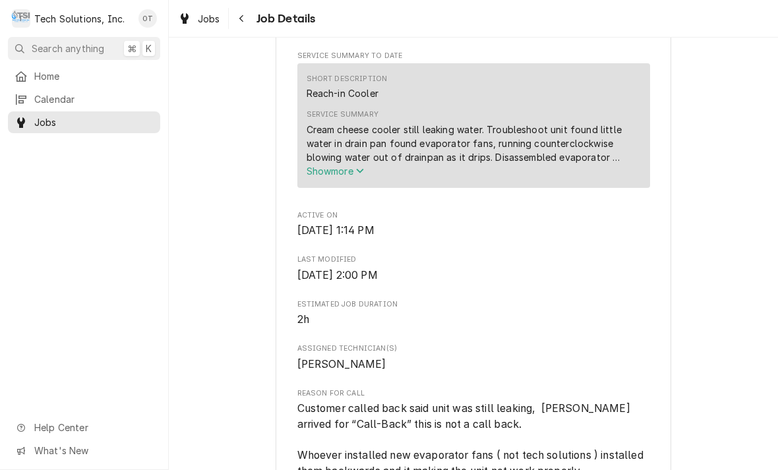
scroll to position [473, 0]
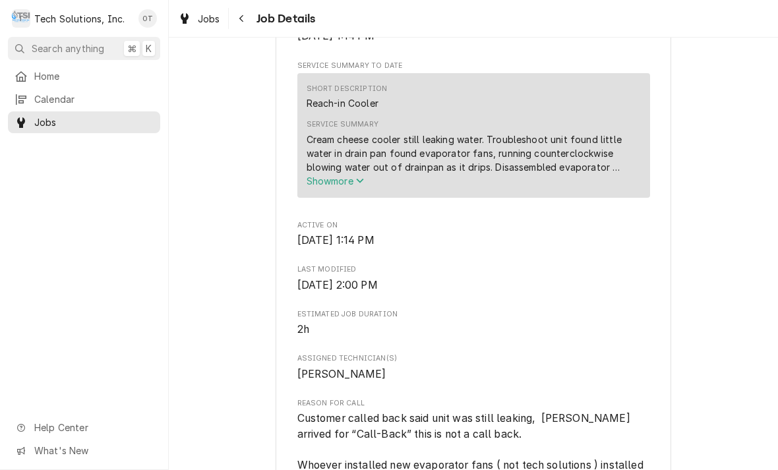
click at [363, 185] on icon "Service Summary" at bounding box center [360, 180] width 8 height 9
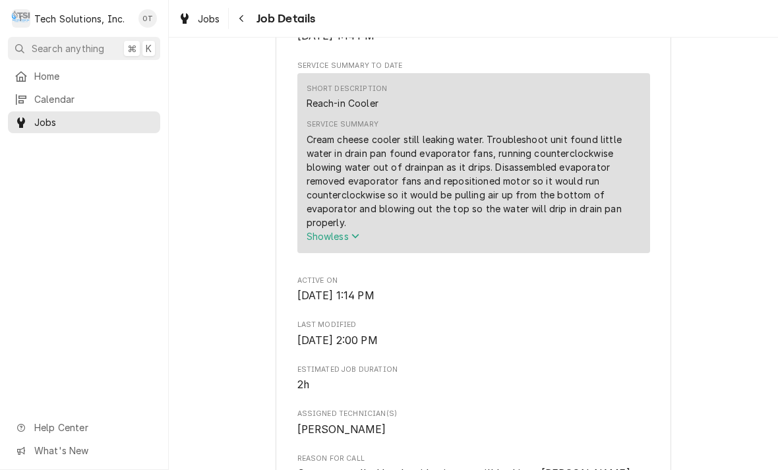
click at [384, 188] on div "Cream cheese cooler still leaking water. Troubleshoot unit found little water i…" at bounding box center [473, 180] width 334 height 97
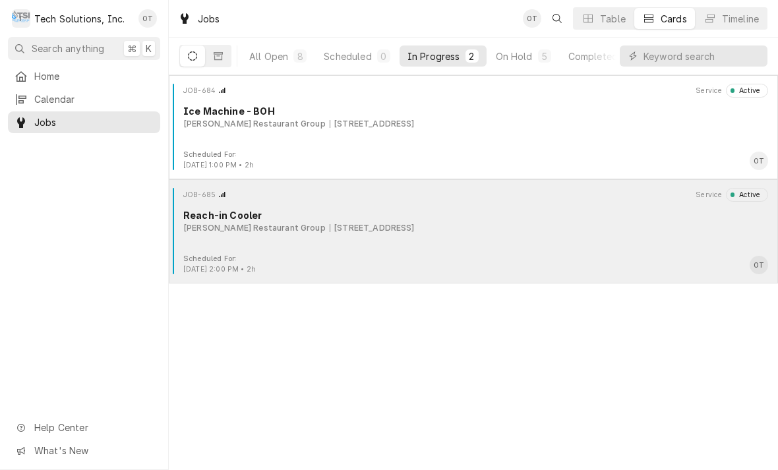
click at [456, 223] on div "[PERSON_NAME] Restaurant Group [STREET_ADDRESS]" at bounding box center [475, 228] width 585 height 12
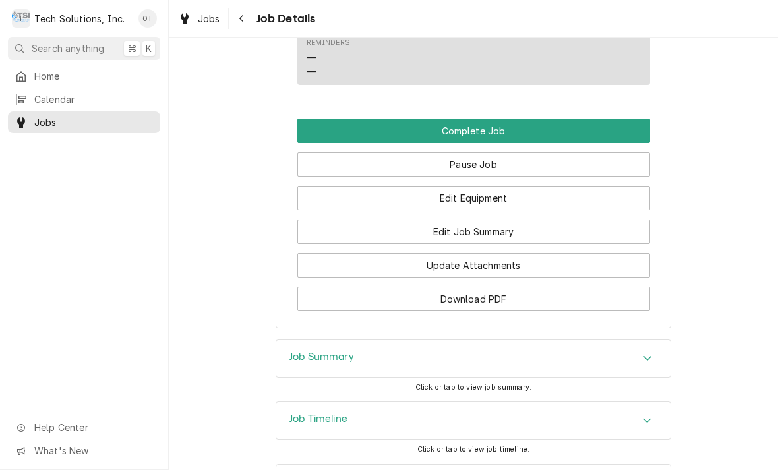
scroll to position [1317, 0]
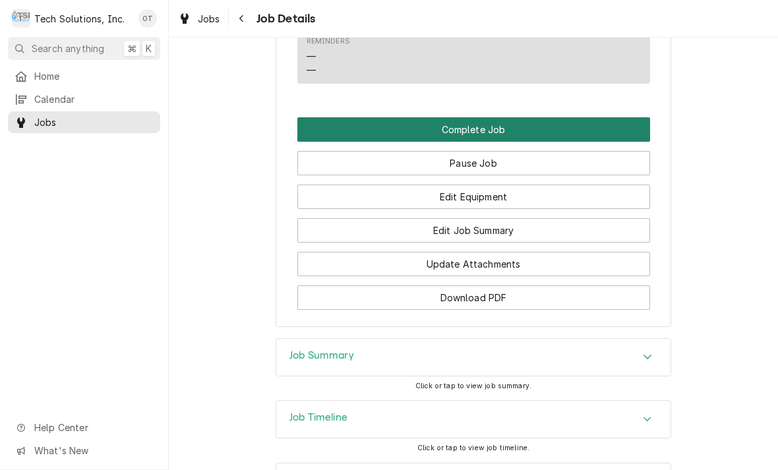
click at [475, 142] on button "Complete Job" at bounding box center [473, 129] width 353 height 24
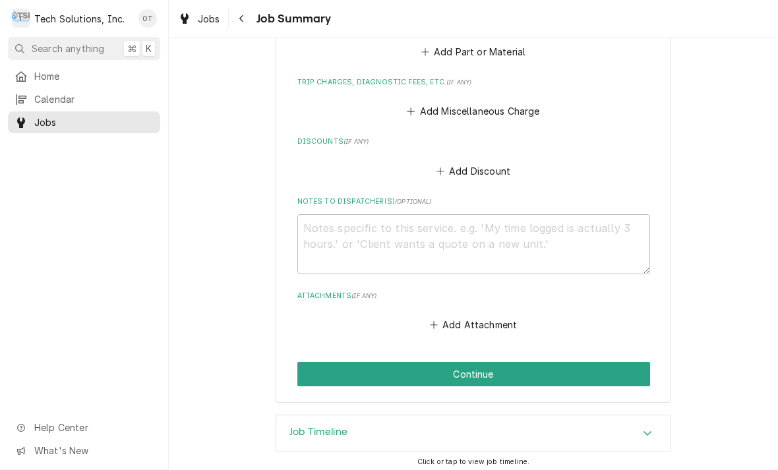
scroll to position [697, 0]
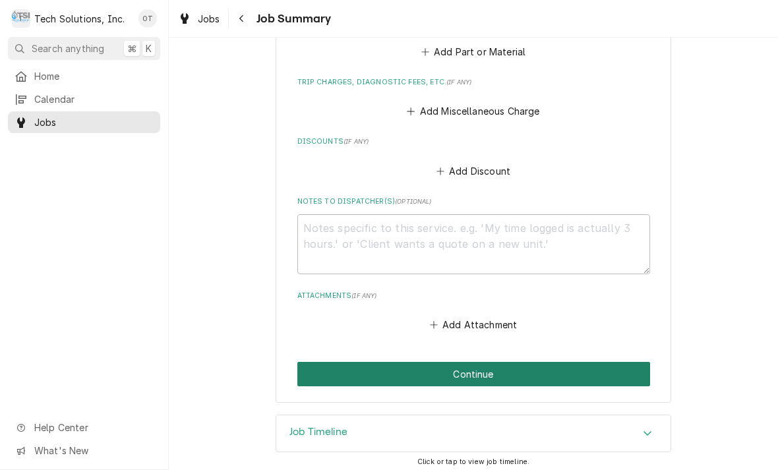
click at [476, 368] on button "Continue" at bounding box center [473, 374] width 353 height 24
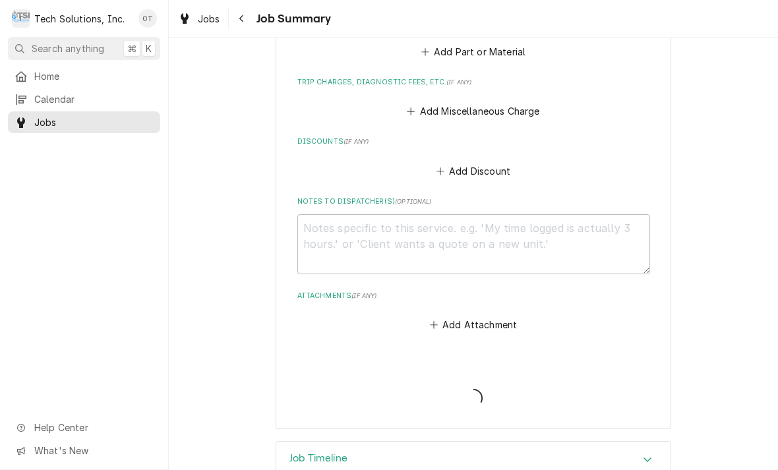
type textarea "x"
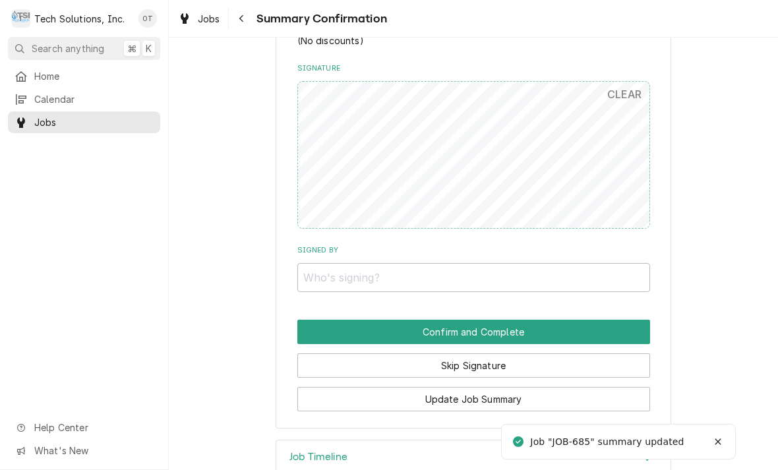
scroll to position [698, 0]
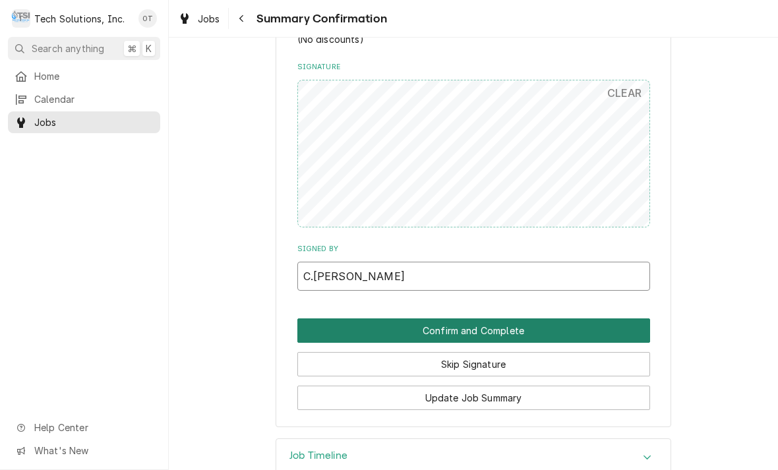
type input "C.ARNEESHA ANDERSON"
click at [470, 320] on button "Confirm and Complete" at bounding box center [473, 330] width 353 height 24
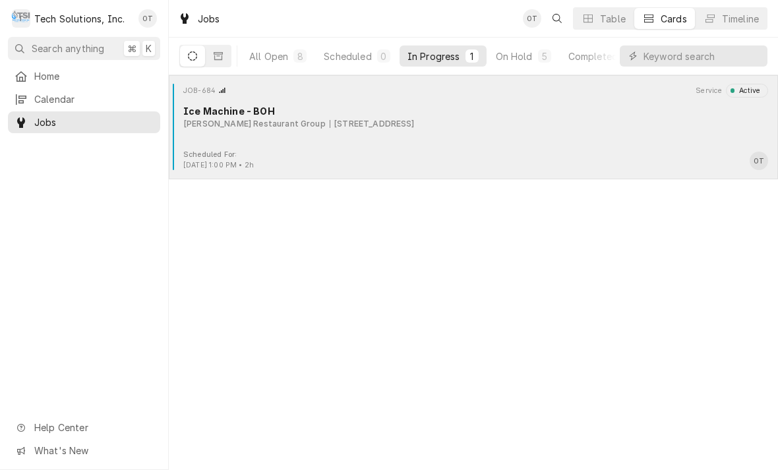
click at [378, 131] on div "JOB-684 Service Active Ice Machine - BOH Flynn Restaurant Group 65 Liberty Squa…" at bounding box center [473, 117] width 598 height 66
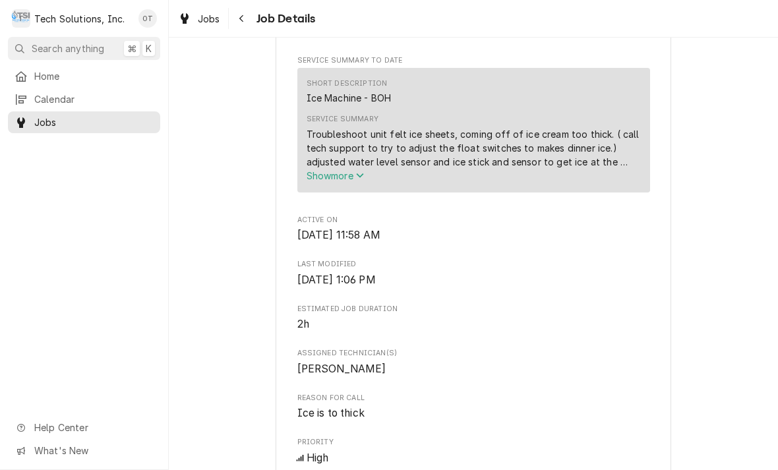
scroll to position [493, 0]
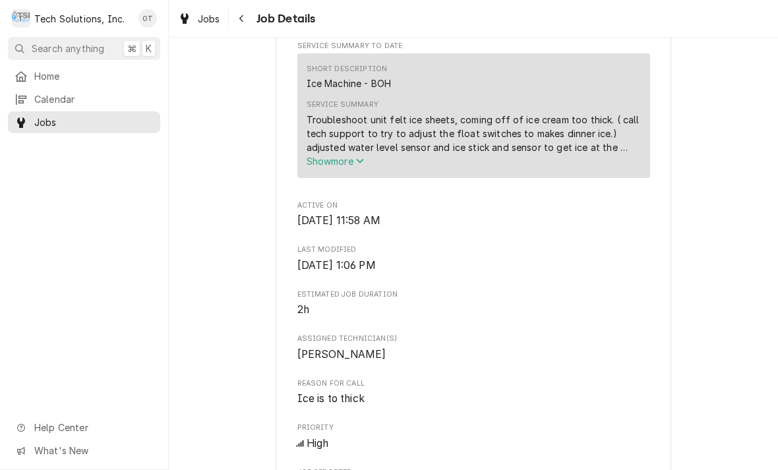
click at [363, 163] on icon "Service Summary" at bounding box center [359, 161] width 7 height 5
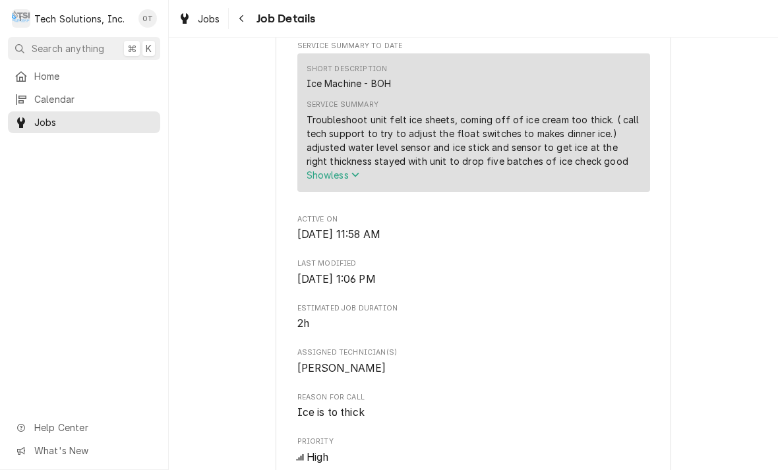
click at [345, 181] on span "Show less" at bounding box center [332, 174] width 53 height 11
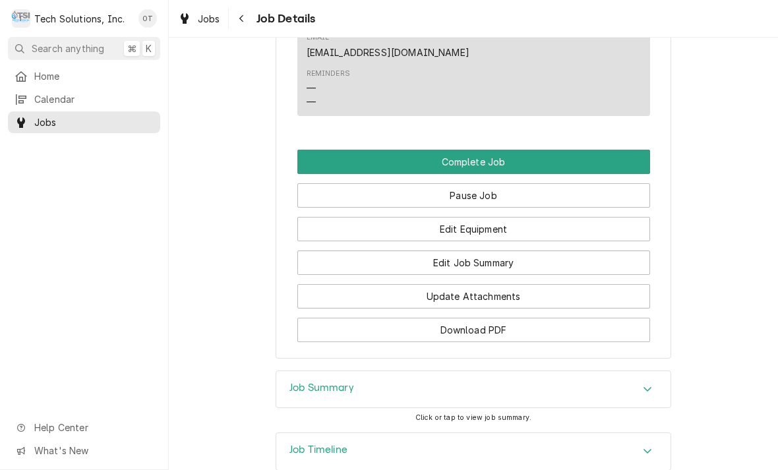
scroll to position [1208, 0]
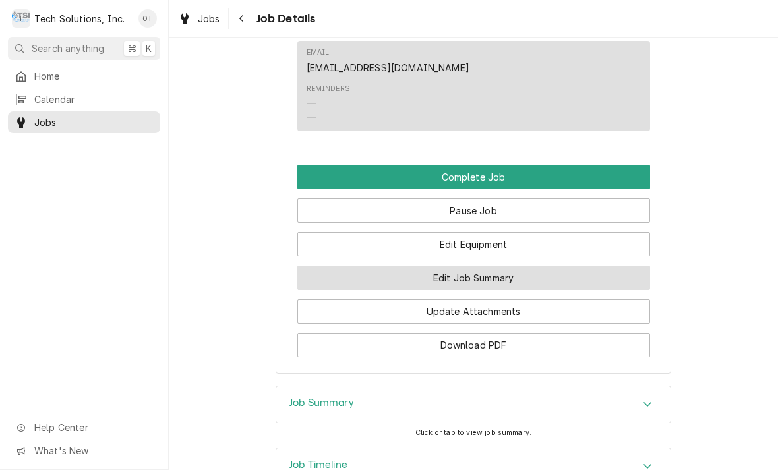
click at [486, 290] on button "Edit Job Summary" at bounding box center [473, 278] width 353 height 24
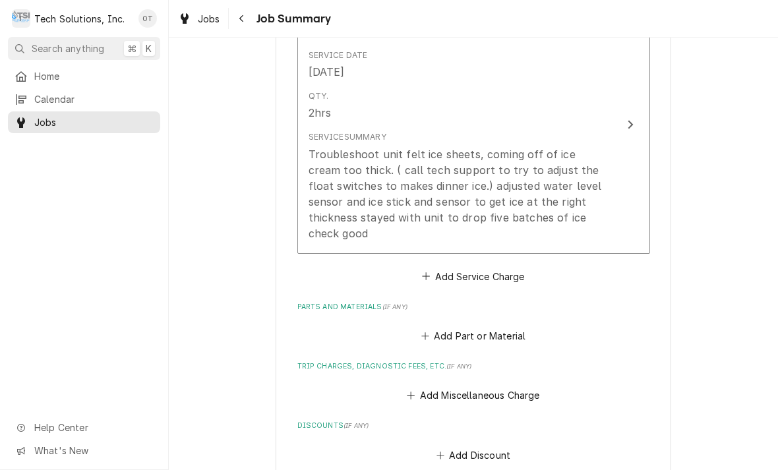
scroll to position [378, 0]
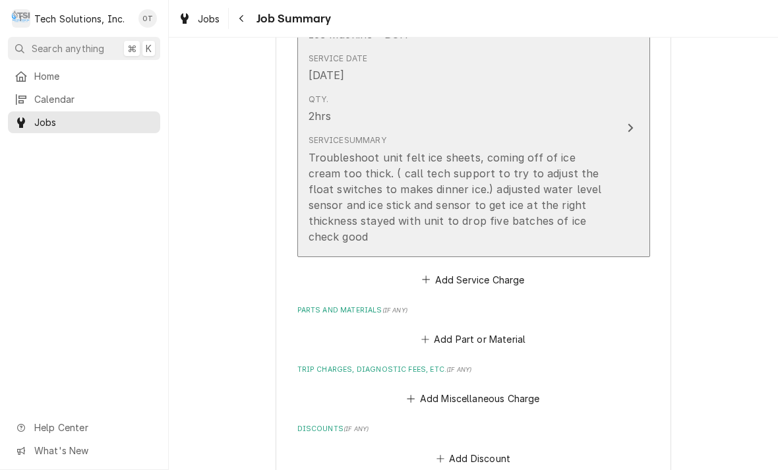
click at [606, 151] on div "Troubleshoot unit felt ice sheets, coming off of ice cream too thick. ( call te…" at bounding box center [459, 197] width 303 height 95
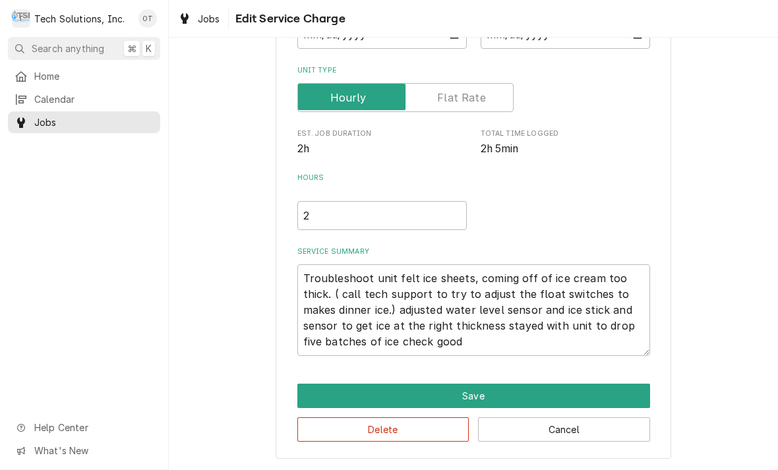
scroll to position [169, 0]
click at [471, 337] on textarea "Troubleshoot unit felt ice sheets, coming off of ice cream too thick. ( call te…" at bounding box center [473, 310] width 353 height 92
click at [591, 277] on textarea "Troubleshoot unit felt ice sheets, coming off of ice cream too thick. ( call te…" at bounding box center [473, 310] width 353 height 92
type textarea "x"
type textarea "Troubleshoot unit felt ice sheets, coming off of ice creamtoo thick. ( call tec…"
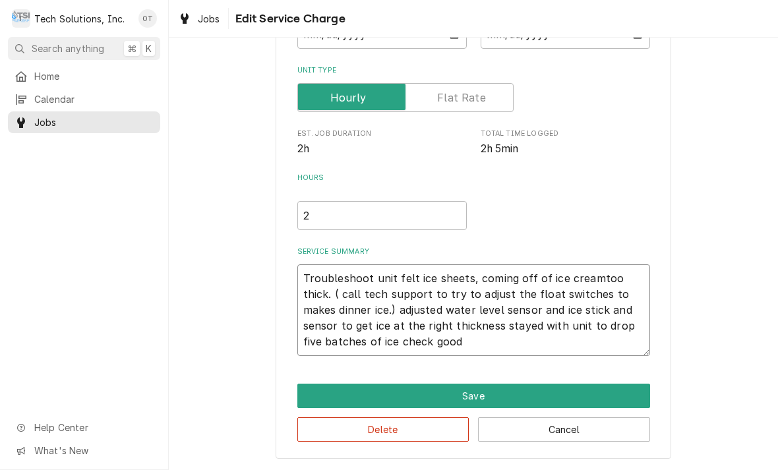
type textarea "x"
type textarea "Troubleshoot unit felt ice sheets, coming off of ice creatoo thick. ( call tech…"
type textarea "x"
type textarea "Troubleshoot unit felt ice sheets, coming off of ice cretoo thick. ( call tech …"
type textarea "x"
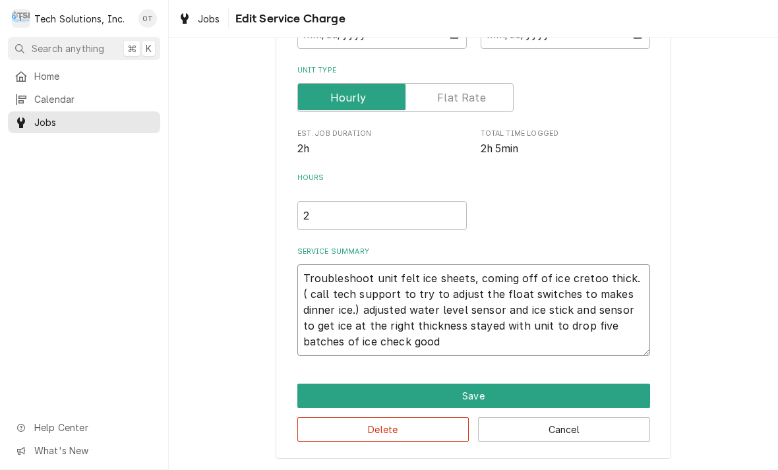
type textarea "Troubleshoot unit felt ice sheets, coming off of ice crtoo thick. ( call tech s…"
type textarea "x"
type textarea "Troubleshoot unit felt ice sheets, coming off of ice ctoo thick. ( call tech su…"
type textarea "x"
type textarea "Troubleshoot unit felt ice sheets, coming off of ice too thick. ( call tech sup…"
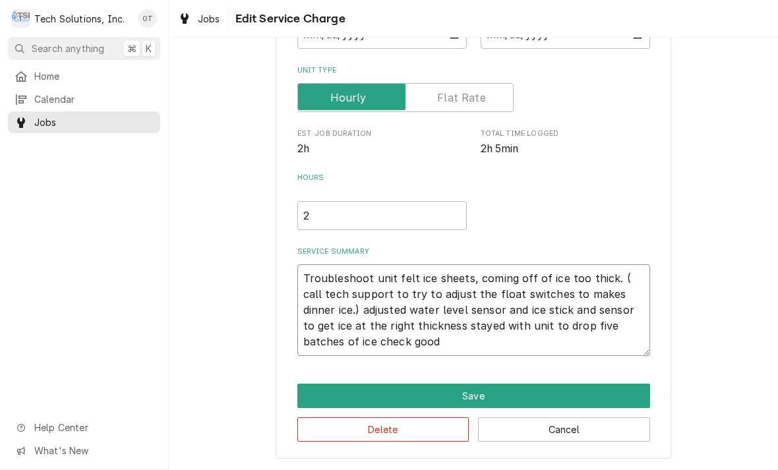
type textarea "x"
type textarea "Troubleshoot unit felt ice sheets, coming off of ice gritoo thick. ( call tech …"
type textarea "x"
type textarea "Troubleshoot unit felt ice sheets, coming off of ice grid too thick. ( call tec…"
type textarea "x"
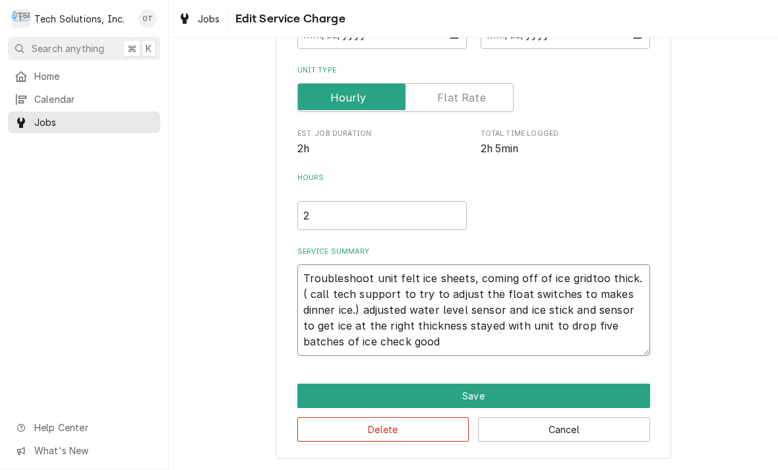
type textarea "Troubleshoot unit felt ice sheets, coming off of ice gridItoo thick. ( call tec…"
type textarea "x"
type textarea "Troubleshoot unit felt ice sheets, coming off of ice gridIStoo thick. ( call te…"
type textarea "x"
type textarea "Troubleshoot unit felt ice sheets, coming off of ice gridIS too thick. ( call t…"
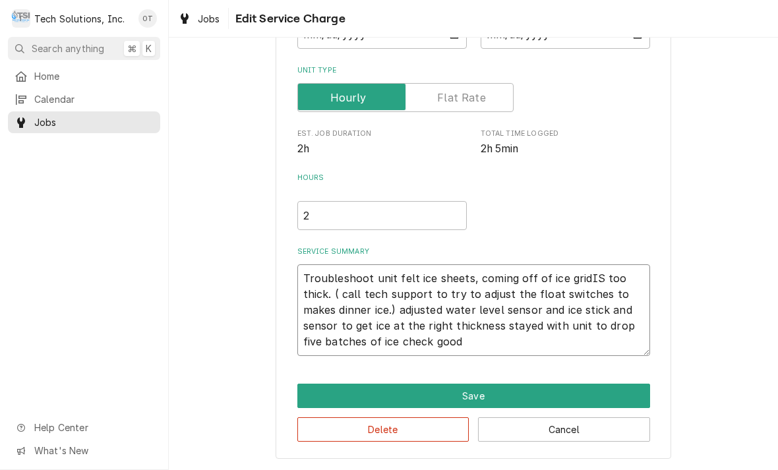
type textarea "x"
type textarea "Troubleshoot unit felt ice sheets, coming off of ice gridIStoo thick. ( call te…"
type textarea "x"
type textarea "Troubleshoot unit felt ice sheets, coming off of ice gridItoo thick. ( call tec…"
type textarea "x"
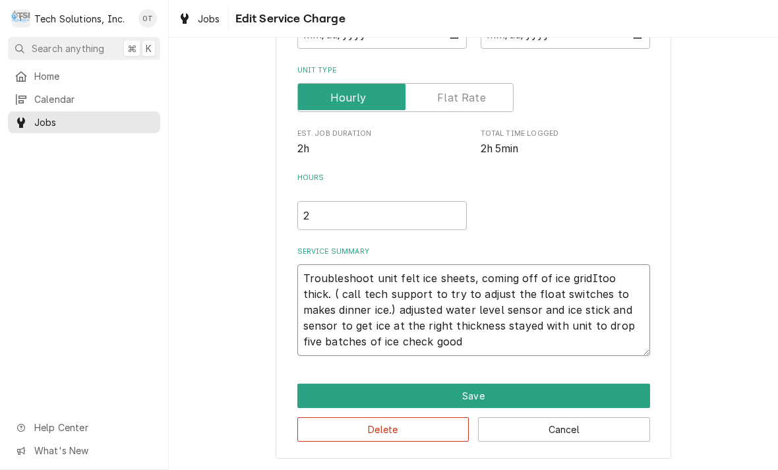
type textarea "Troubleshoot unit felt ice sheets, coming off of ice gridtoo thick. ( call tech…"
type textarea "x"
type textarea "Troubleshoot unit felt ice sheets, coming off of ice grid too thick. ( call tec…"
type textarea "x"
type textarea "Troubleshoot unit felt ice sheets, coming off of ice grid itoo thick. ( call te…"
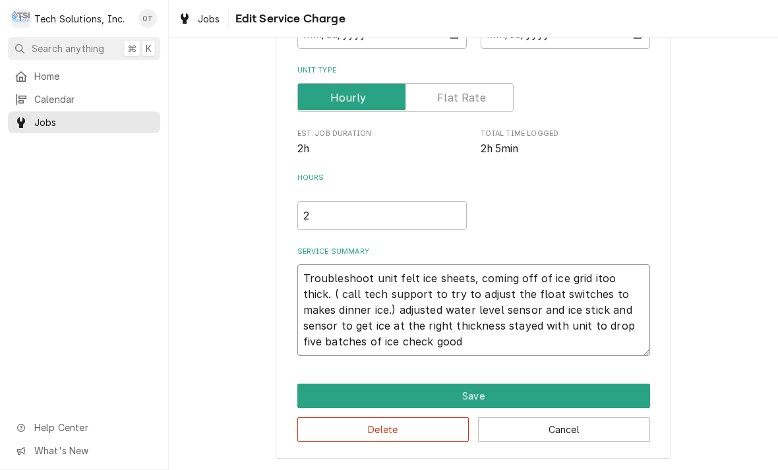
type textarea "x"
type textarea "Troubleshoot unit felt ice sheets, coming off of ice grid istoo thick. ( call t…"
type textarea "x"
type textarea "Troubleshoot unit felt ice sheets, coming off of ice grid is too thick. ( call …"
click at [458, 341] on textarea "Troubleshoot unit felt ice sheets, coming off of ice grid is too thick. ( call …" at bounding box center [473, 310] width 353 height 92
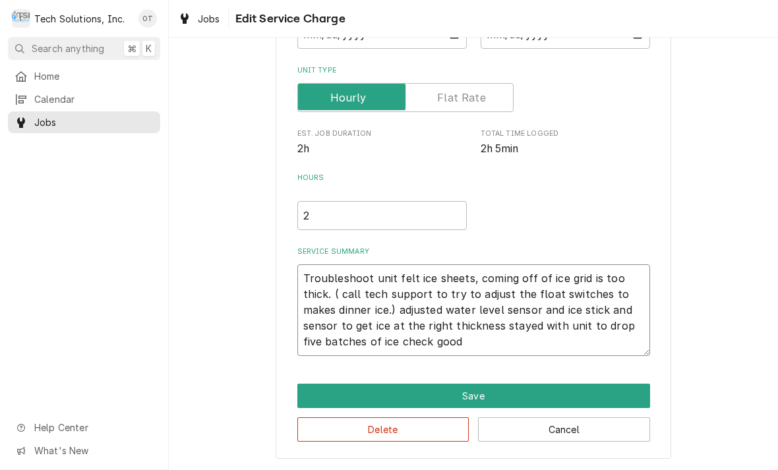
click at [365, 312] on textarea "Troubleshoot unit felt ice sheets, coming off of ice grid is too thick. ( call …" at bounding box center [473, 310] width 353 height 92
type textarea "x"
type textarea "Troubleshoot unit felt ice sheets, coming off of ice grid is too thick. ( call …"
type textarea "x"
type textarea "Troubleshoot unit felt ice sheets, coming off of ice grid is too thick. ( call …"
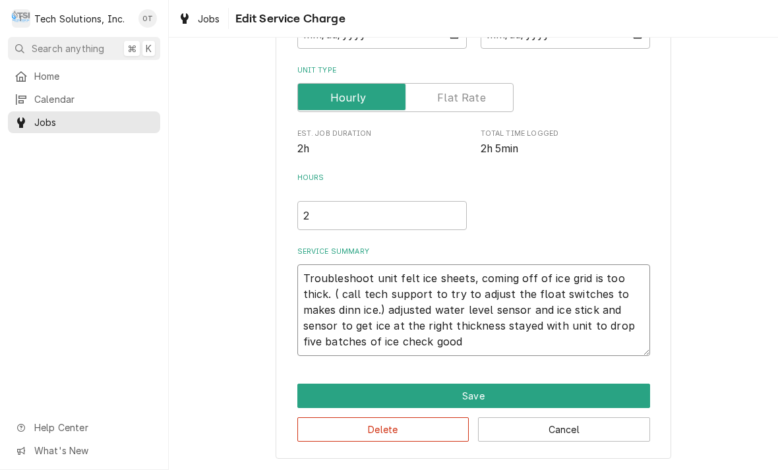
type textarea "x"
type textarea "Troubleshoot unit felt ice sheets, coming off of ice grid is too thick. ( call …"
type textarea "x"
type textarea "Troubleshoot unit felt ice sheets, coming off of ice grid is too thick. ( call …"
type textarea "x"
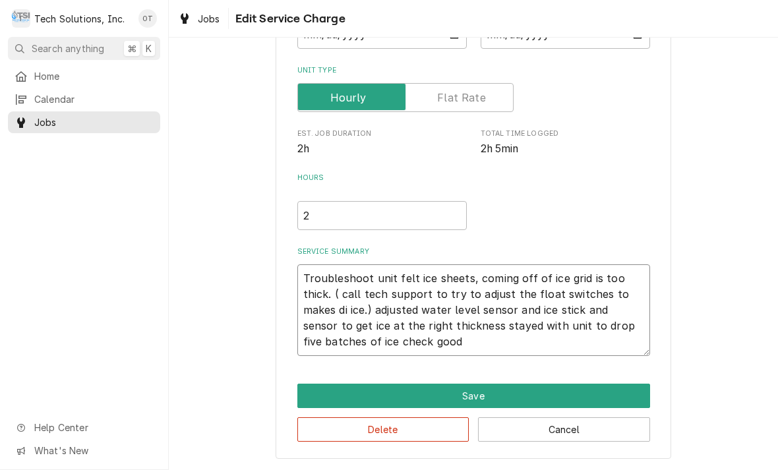
type textarea "Troubleshoot unit felt ice sheets, coming off of ice grid is too thick. ( call …"
type textarea "x"
type textarea "Troubleshoot unit felt ice sheets, coming off of ice grid is too thick. ( call …"
click at [360, 302] on textarea "Troubleshoot unit felt ice sheets, coming off of ice grid is too thick. ( call …" at bounding box center [473, 310] width 353 height 92
type textarea "x"
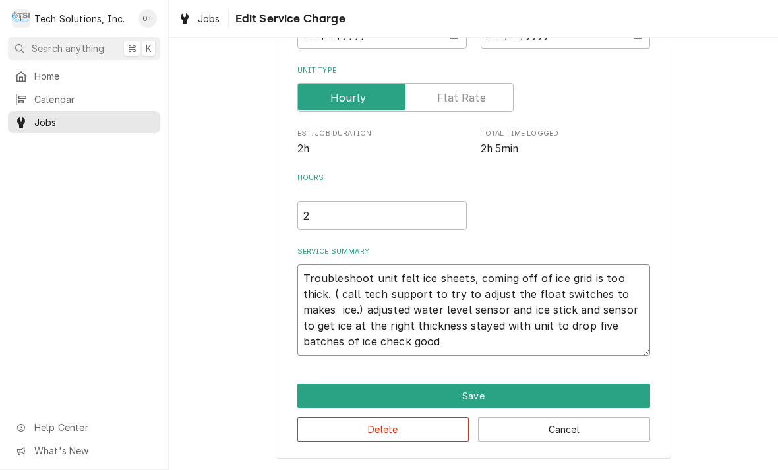
type textarea "Troubleshoot unit felt ice sheets, coming off of ice grid is too thick. ( call …"
type textarea "x"
type textarea "Troubleshoot unit felt ice sheets, coming off of ice grid is too thick. ( call …"
type textarea "x"
type textarea "Troubleshoot unit felt ice sheets, coming off of ice grid is too thick. ( call …"
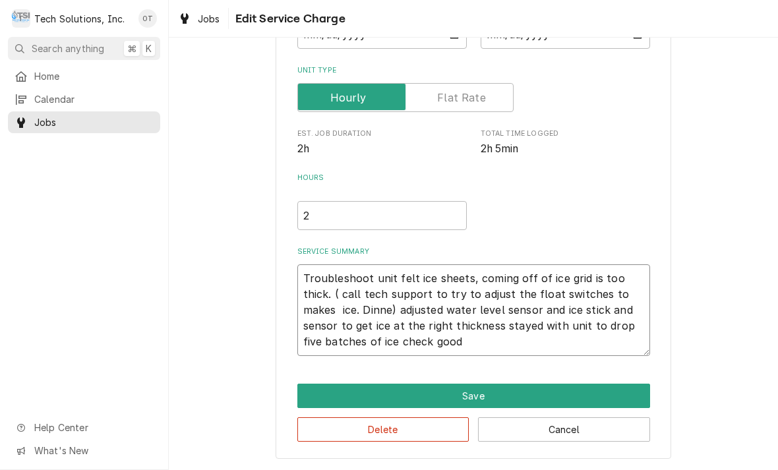
type textarea "x"
type textarea "Troubleshoot unit felt ice sheets, coming off of ice grid is too thick. ( call …"
type textarea "x"
type textarea "Troubleshoot unit felt ice sheets, coming off of ice grid is too thick. ( call …"
type textarea "x"
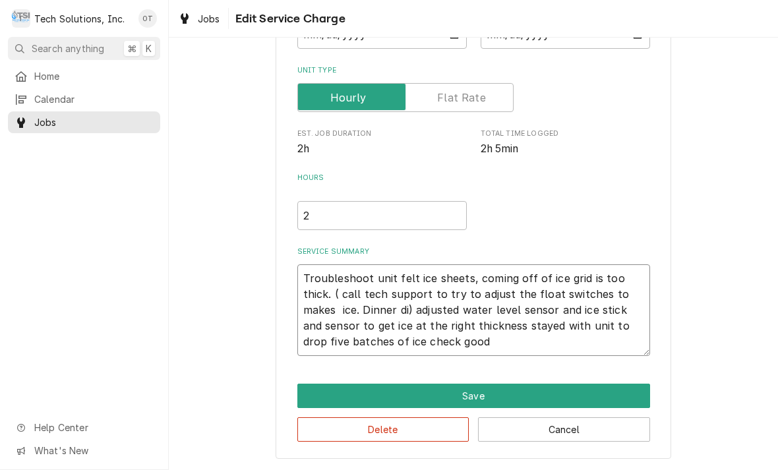
type textarea "Troubleshoot unit felt ice sheets, coming off of ice grid is too thick. ( call …"
type textarea "x"
type textarea "Troubleshoot unit felt ice sheets, coming off of ice grid is too thick. ( call …"
type textarea "x"
type textarea "Troubleshoot unit felt ice sheets, coming off of ice grid is too thick. ( call …"
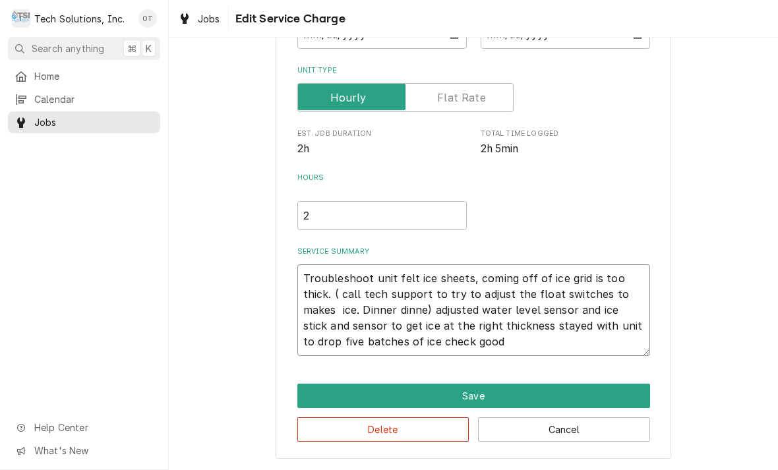
type textarea "x"
type textarea "Troubleshoot unit felt ice sheets, coming off of ice grid is too thick. ( call …"
type textarea "x"
type textarea "Troubleshoot unit felt ice sheets, coming off of ice grid is too thick. ( call …"
type textarea "x"
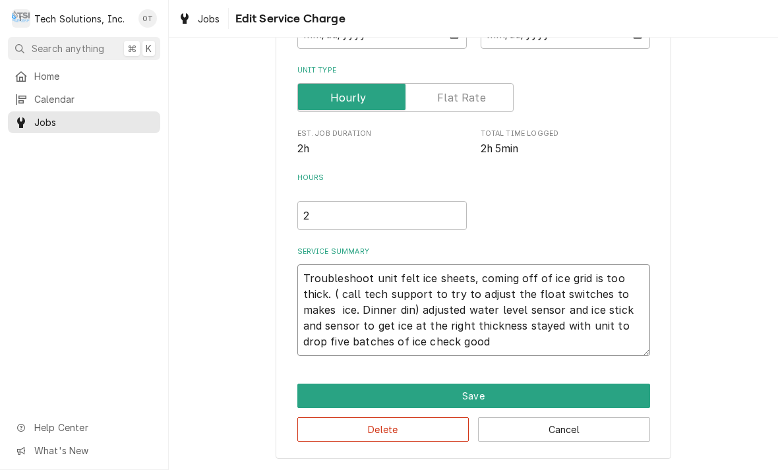
type textarea "Troubleshoot unit felt ice sheets, coming off of ice grid is too thick. ( call …"
type textarea "x"
type textarea "Troubleshoot unit felt ice sheets, coming off of ice grid is too thick. ( call …"
type textarea "x"
type textarea "Troubleshoot unit felt ice sheets, coming off of ice grid is too thick. ( call …"
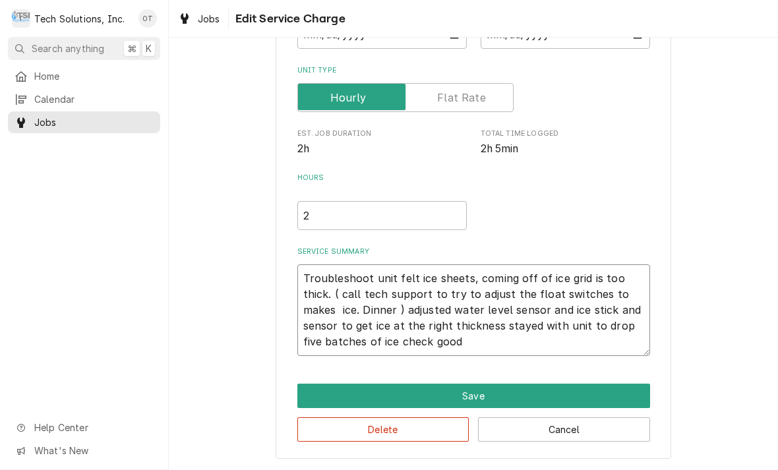
type textarea "x"
type textarea "Troubleshoot unit felt ice sheets, coming off of ice grid is too thick. ( call …"
type textarea "x"
type textarea "Troubleshoot unit felt ice sheets, coming off of ice grid is too thick. ( call …"
type textarea "x"
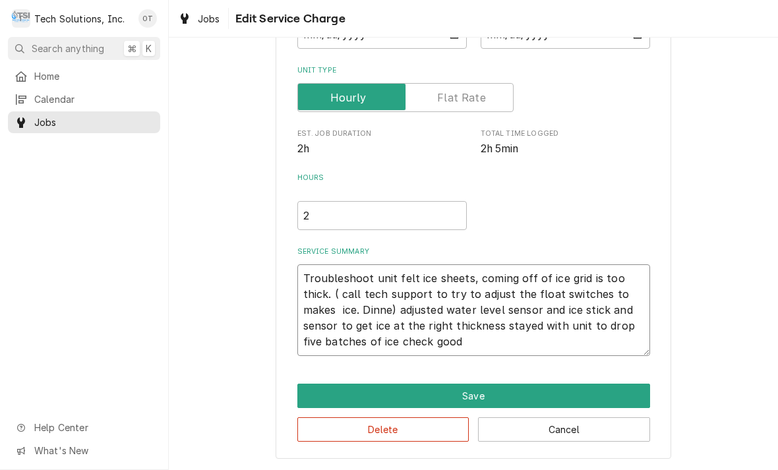
type textarea "Troubleshoot unit felt ice sheets, coming off of ice grid is too thick. ( call …"
type textarea "x"
type textarea "Troubleshoot unit felt ice sheets, coming off of ice grid is too thick. ( call …"
type textarea "x"
type textarea "Troubleshoot unit felt ice sheets, coming off of ice grid is too thick. ( call …"
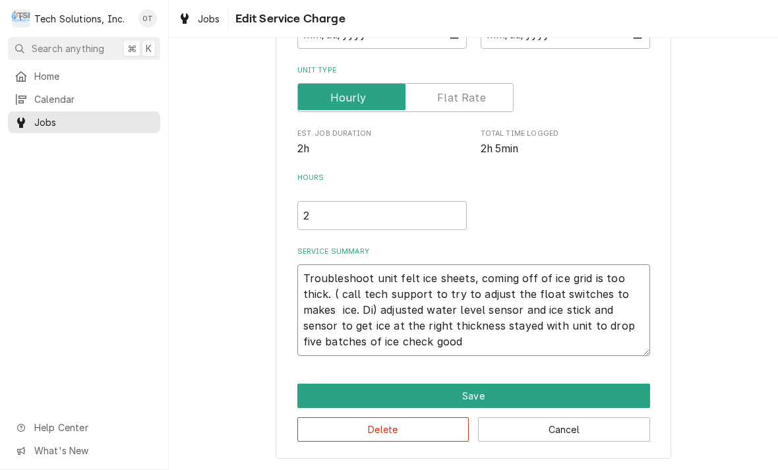
type textarea "x"
type textarea "Troubleshoot unit felt ice sheets, coming off of ice grid is too thick. ( call …"
type textarea "x"
type textarea "Troubleshoot unit felt ice sheets, coming off of ice grid is too thick. ( call …"
type textarea "x"
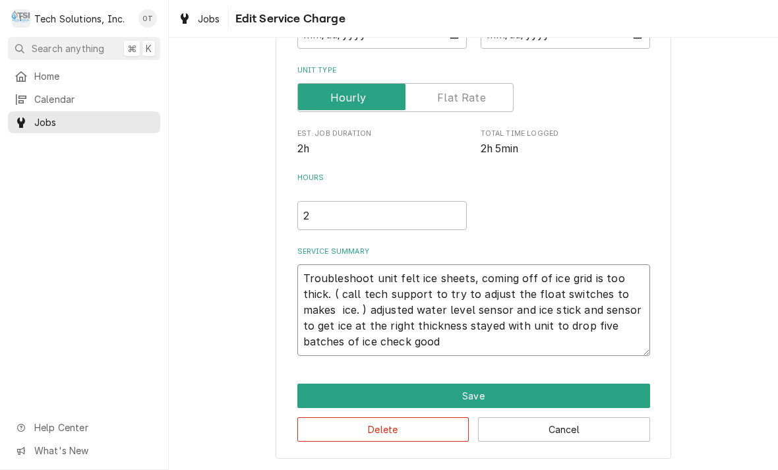
type textarea "Troubleshoot unit felt ice sheets, coming off of ice grid is too thick. ( call …"
type textarea "x"
type textarea "Troubleshoot unit felt ice sheets, coming off of ice grid is too thick. ( call …"
type textarea "x"
type textarea "Troubleshoot unit felt ice sheets, coming off of ice grid is too thick. ( call …"
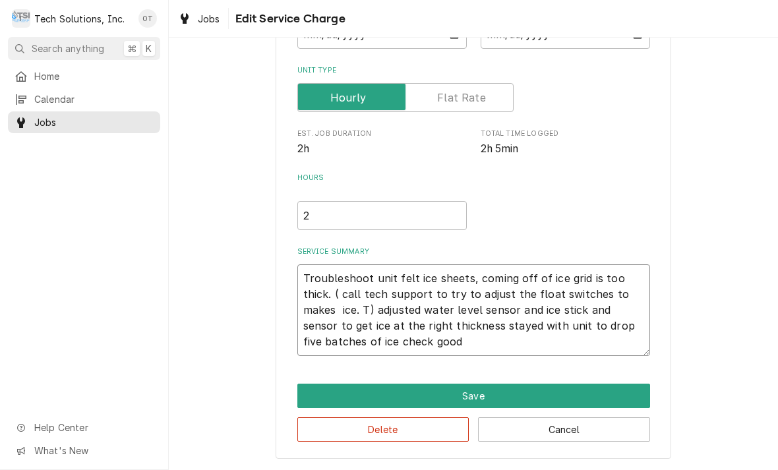
type textarea "x"
type textarea "Troubleshoot unit felt ice sheets, coming off of ice grid is too thick. ( call …"
type textarea "x"
type textarea "Troubleshoot unit felt ice sheets, coming off of ice grid is too thick. ( call …"
type textarea "x"
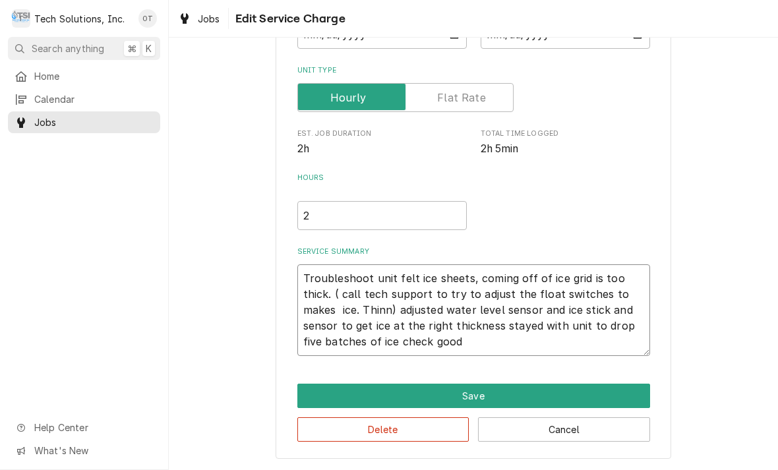
type textarea "Troubleshoot unit felt ice sheets, coming off of ice grid is too thick. ( call …"
type textarea "x"
type textarea "Troubleshoot unit felt ice sheets, coming off of ice grid is too thick. ( call …"
type textarea "x"
type textarea "Troubleshoot unit felt ice sheets, coming off of ice grid is too thick. ( call …"
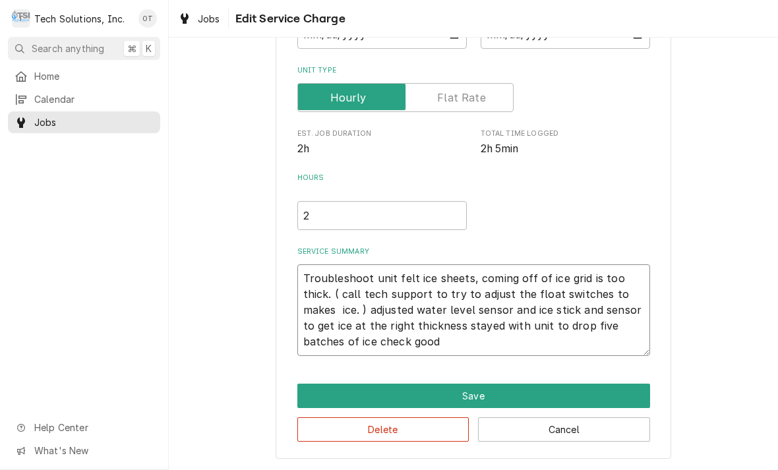
type textarea "x"
type textarea "Troubleshoot unit felt ice sheets, coming off of ice grid is too thick. ( call …"
click at [617, 308] on textarea "Troubleshoot unit felt ice sheets, coming off of ice grid is too thick. ( call …" at bounding box center [473, 310] width 353 height 92
type textarea "x"
type textarea "Troubleshoot unit felt ice sheets, coming off of ice grid is too thick. ( call …"
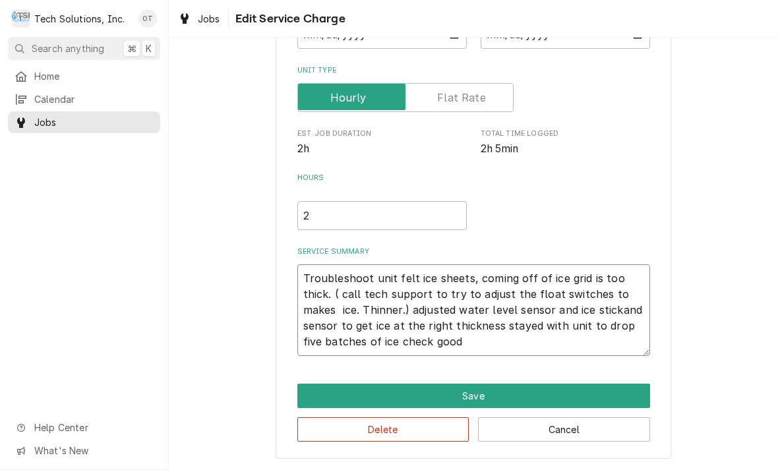
type textarea "x"
type textarea "Troubleshoot unit felt ice sheets, coming off of ice grid is too thick. ( call …"
type textarea "x"
type textarea "Troubleshoot unit felt ice sheets, coming off of ice grid is too thick. ( call …"
type textarea "x"
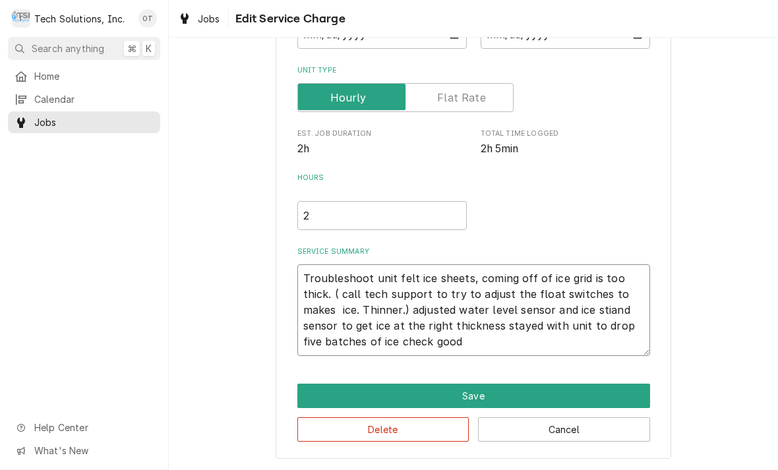
type textarea "Troubleshoot unit felt ice sheets, coming off of ice grid is too thick. ( call …"
type textarea "x"
type textarea "Troubleshoot unit felt ice sheets, coming off of ice grid is too thick. ( call …"
type textarea "x"
type textarea "Troubleshoot unit felt ice sheets, coming off of ice grid is too thick. ( call …"
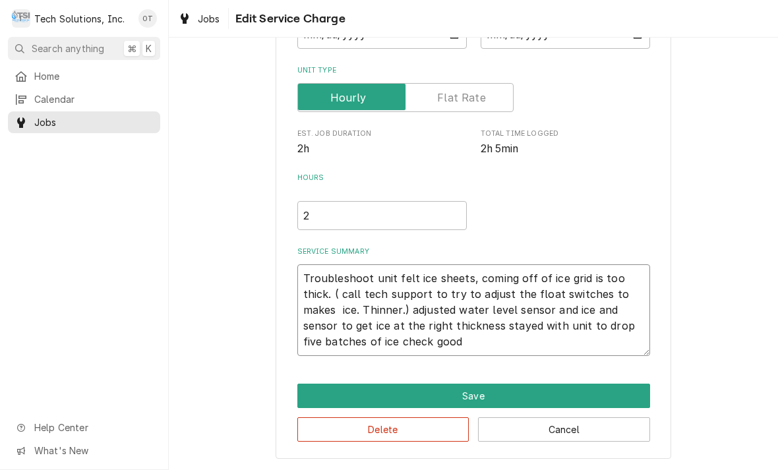
type textarea "x"
type textarea "Troubleshoot unit felt ice sheets, coming off of ice grid is too thick. ( call …"
type textarea "x"
type textarea "Troubleshoot unit felt ice sheets, coming off of ice grid is too thick. ( call …"
type textarea "x"
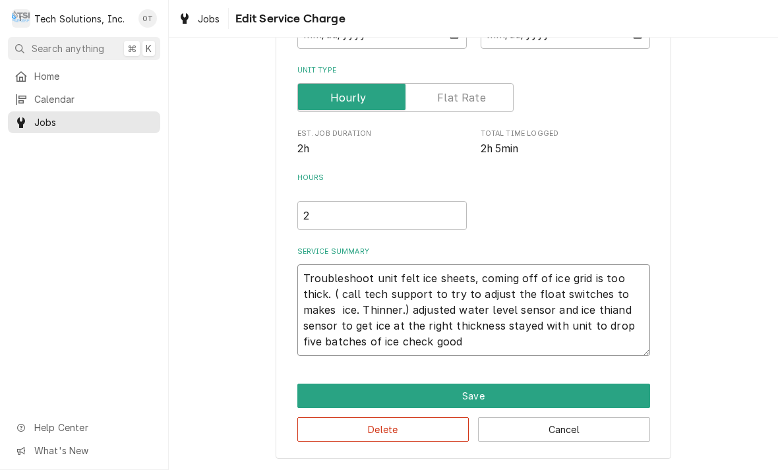
type textarea "Troubleshoot unit felt ice sheets, coming off of ice grid is too thick. ( call …"
type textarea "x"
type textarea "Troubleshoot unit felt ice sheets, coming off of ice grid is too thick. ( call …"
type textarea "x"
type textarea "Troubleshoot unit felt ice sheets, coming off of ice grid is too thick. ( call …"
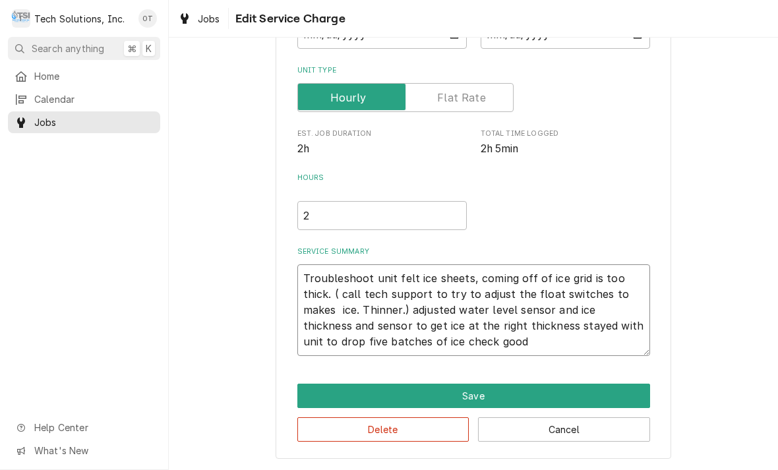
type textarea "x"
type textarea "Troubleshoot unit felt ice sheets, coming off of ice grid is too thick. ( call …"
click at [368, 323] on textarea "Troubleshoot unit felt ice sheets, coming off of ice grid is too thick. ( call …" at bounding box center [473, 310] width 353 height 92
type textarea "x"
type textarea "Troubleshoot unit felt ice sheets, coming off of ice grid is too thick. ( call …"
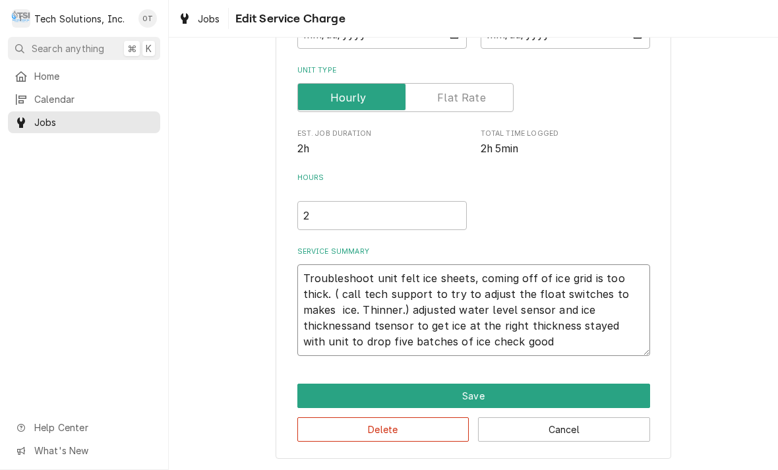
type textarea "x"
type textarea "Troubleshoot unit felt ice sheets, coming off of ice grid is too thick. ( call …"
type textarea "x"
type textarea "Troubleshoot unit felt ice sheets, coming off of ice grid is too thick. ( call …"
type textarea "x"
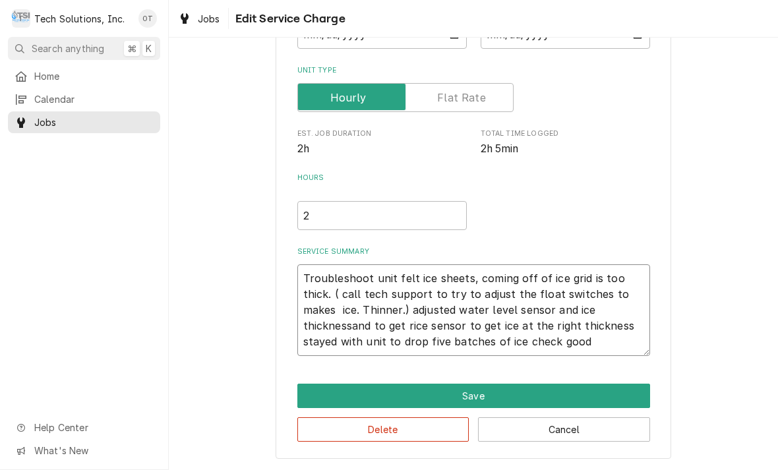
type textarea "Troubleshoot unit felt ice sheets, coming off of ice grid is too thick. ( call …"
type textarea "x"
type textarea "Troubleshoot unit felt ice sheets, coming off of ice grid is too thick. ( call …"
type textarea "x"
type textarea "Troubleshoot unit felt ice sheets, coming off of ice grid is too thick. ( call …"
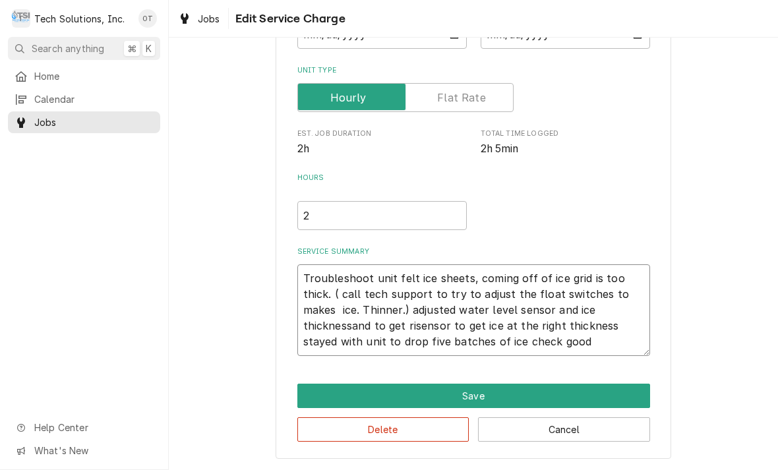
type textarea "x"
type textarea "Troubleshoot unit felt ice sheets, coming off of ice grid is too thick. ( call …"
type textarea "x"
type textarea "Troubleshoot unit felt ice sheets, coming off of ice grid is too thick. ( call …"
type textarea "x"
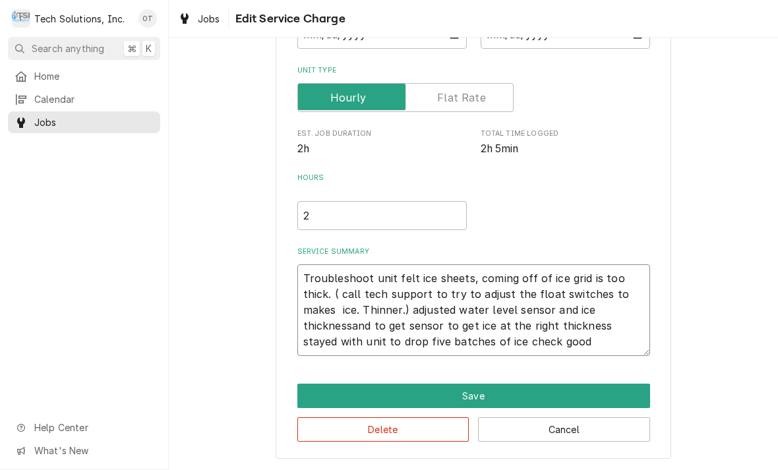
type textarea "Troubleshoot unit felt ice sheets, coming off of ice grid is too thick. ( call …"
type textarea "x"
type textarea "Troubleshoot unit felt ice sheets, coming off of ice grid is too thick. ( call …"
type textarea "x"
type textarea "Troubleshoot unit felt ice sheets, coming off of ice grid is too thick. ( call …"
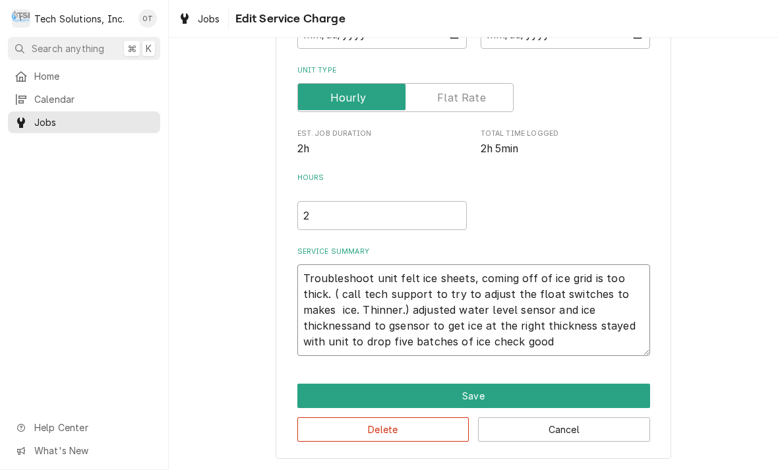
type textarea "x"
type textarea "Troubleshoot unit felt ice sheets, coming off of ice grid is too thick. ( call …"
type textarea "x"
type textarea "Troubleshoot unit felt ice sheets, coming off of ice grid is too thick. ( call …"
type textarea "x"
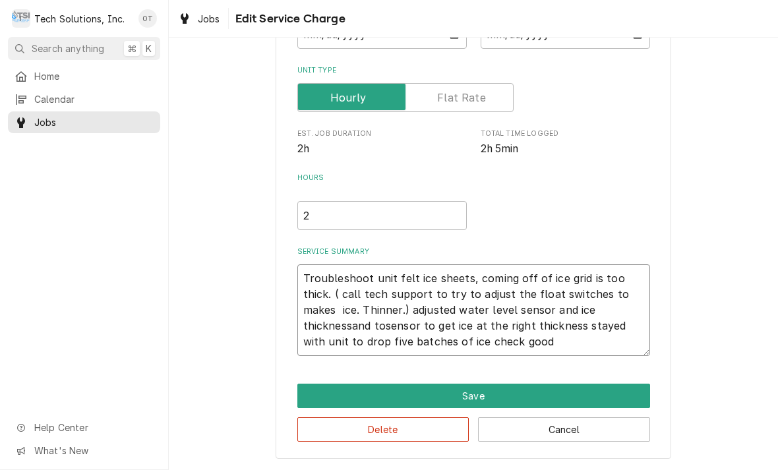
type textarea "Troubleshoot unit felt ice sheets, coming off of ice grid is too thick. ( call …"
type textarea "x"
type textarea "Troubleshoot unit felt ice sheets, coming off of ice grid is too thick. ( call …"
click at [567, 325] on textarea "Troubleshoot unit felt ice sheets, coming off of ice grid is too thick. ( call …" at bounding box center [473, 310] width 353 height 92
type textarea "x"
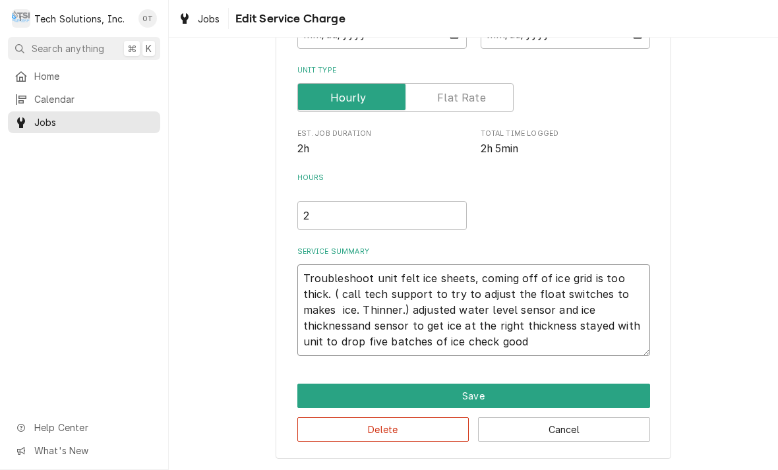
type textarea "Troubleshoot unit felt ice sheets, coming off of ice grid is too thick. ( call …"
type textarea "x"
type textarea "Troubleshoot unit felt ice sheets, coming off of ice grid is too thick. ( call …"
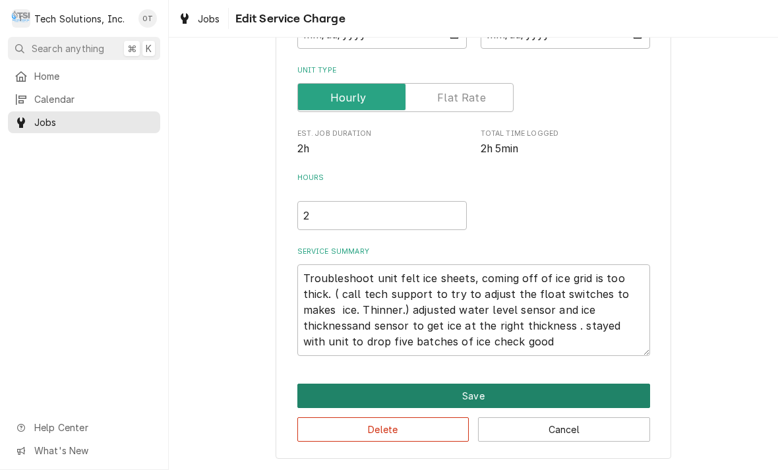
click at [475, 386] on button "Save" at bounding box center [473, 396] width 353 height 24
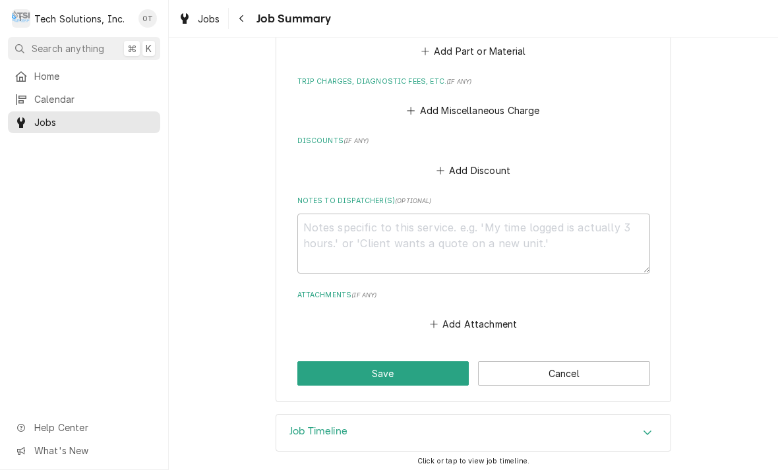
scroll to position [665, 0]
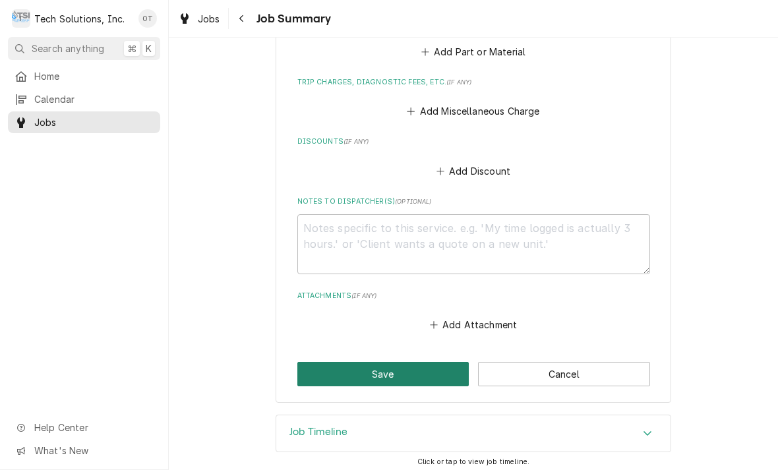
click at [381, 362] on button "Save" at bounding box center [383, 374] width 172 height 24
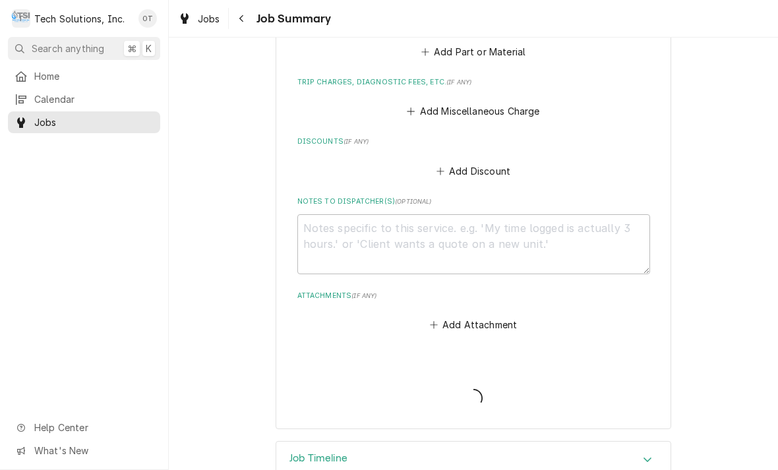
type textarea "x"
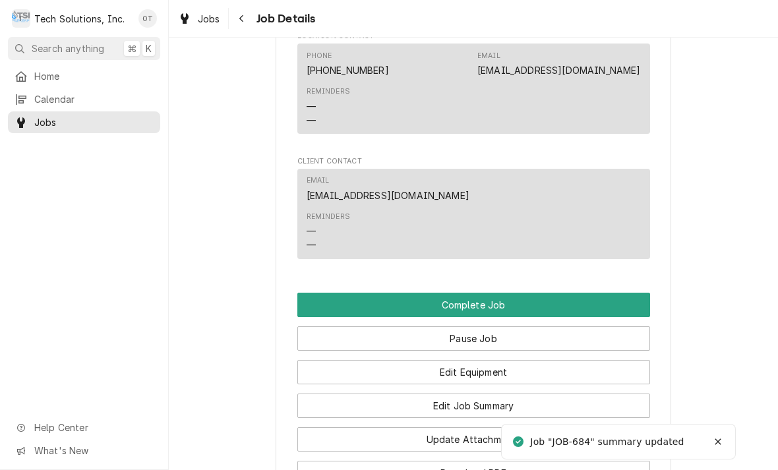
scroll to position [1078, 0]
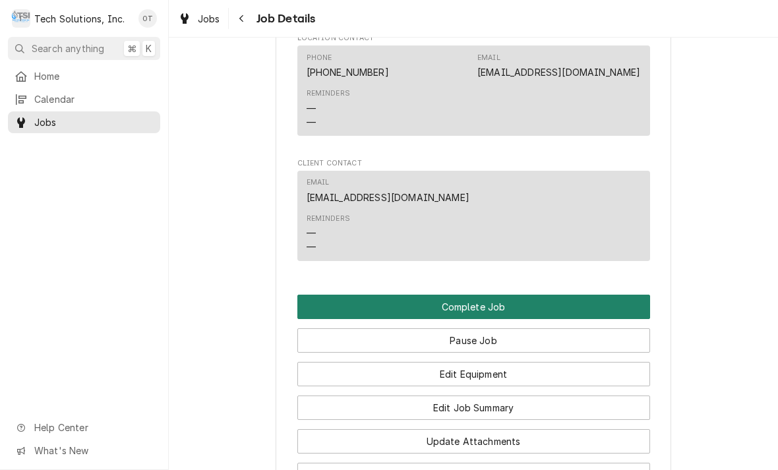
click at [472, 318] on button "Complete Job" at bounding box center [473, 307] width 353 height 24
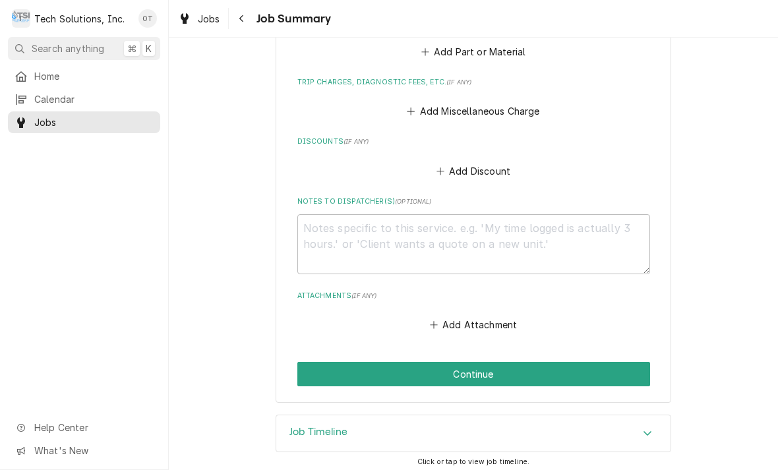
scroll to position [665, 0]
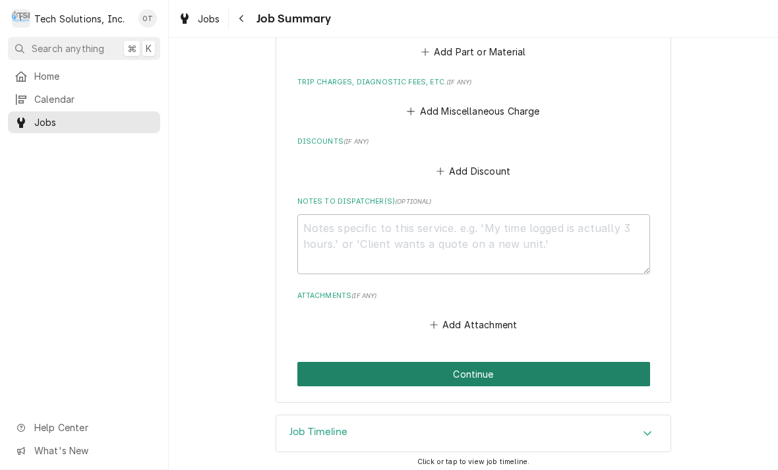
click at [473, 362] on button "Continue" at bounding box center [473, 374] width 353 height 24
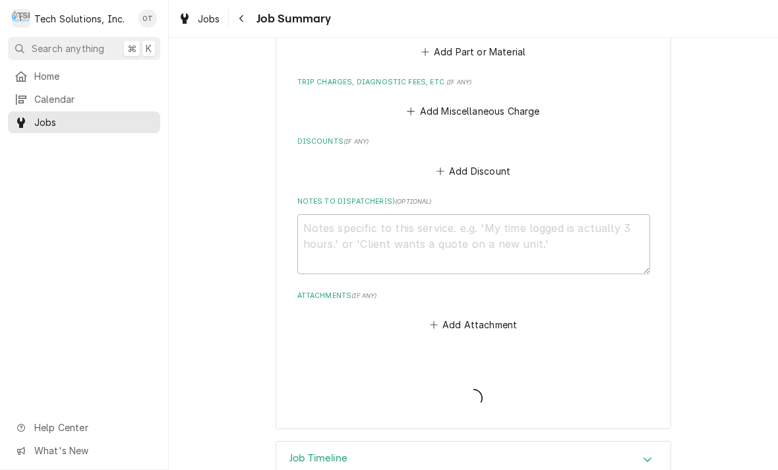
type textarea "x"
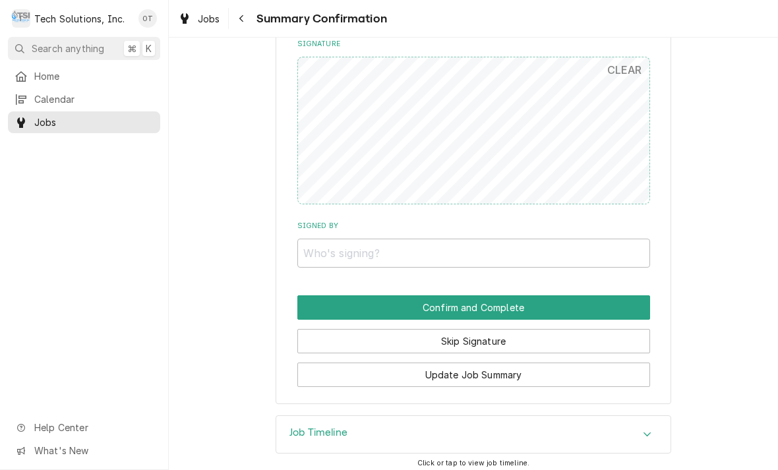
scroll to position [679, 0]
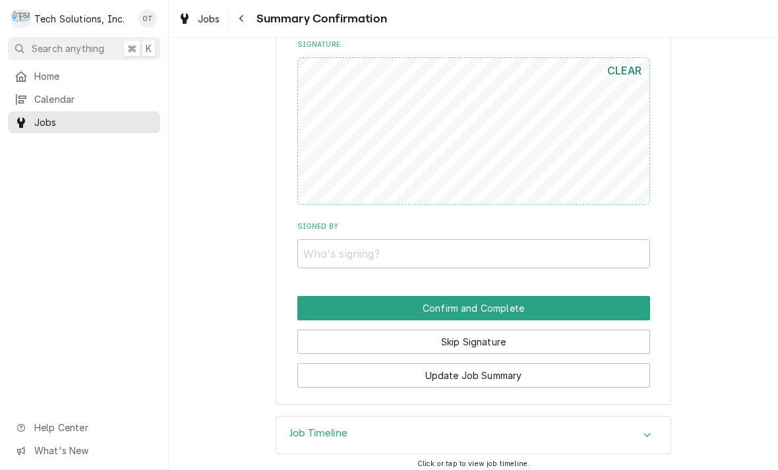
click at [622, 62] on button "CLEAR" at bounding box center [624, 70] width 51 height 26
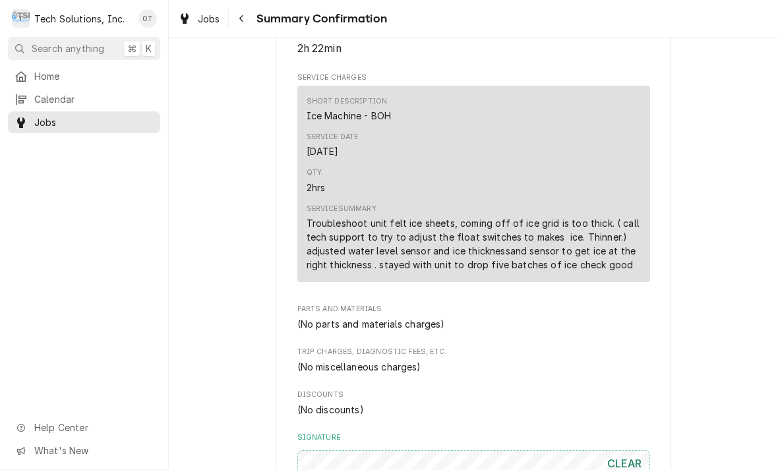
scroll to position [285, 0]
click at [521, 272] on div "Short Description Ice Machine - BOH Service Date Sep 18, 2025 Qty. 2hrs Service…" at bounding box center [473, 184] width 353 height 196
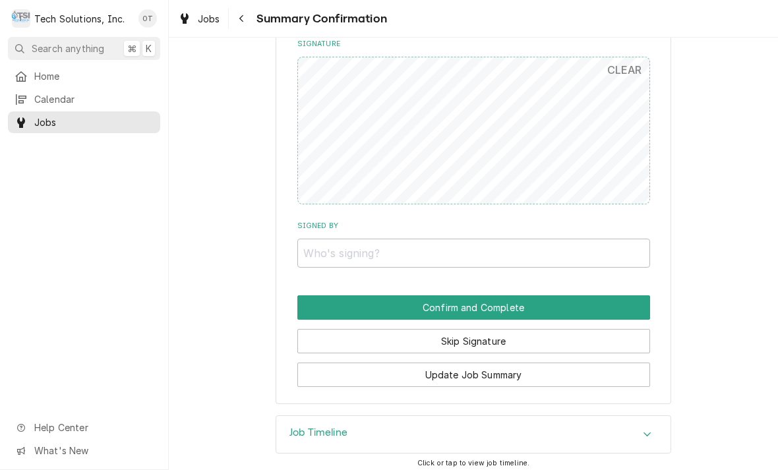
scroll to position [679, 0]
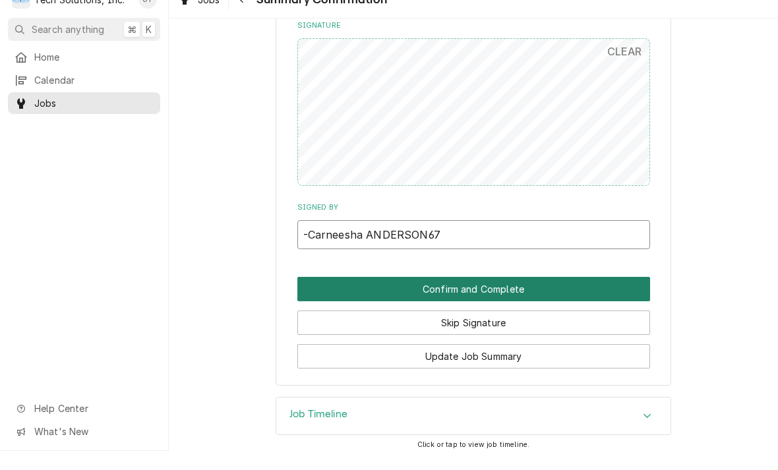
type input "-Carneesha ANDERSON67"
click at [471, 296] on button "Confirm and Complete" at bounding box center [473, 308] width 353 height 24
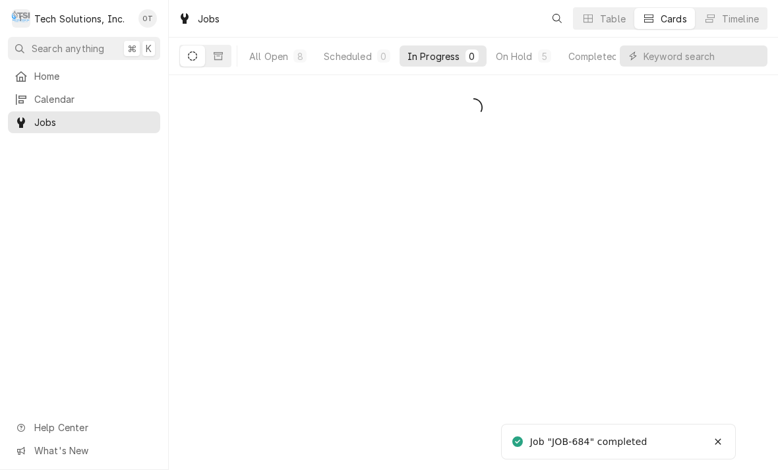
click at [479, 299] on div "Date — Time — Duration — Labels No labels Reason For Call Not mentioned" at bounding box center [473, 272] width 609 height 395
